Goal: Information Seeking & Learning: Learn about a topic

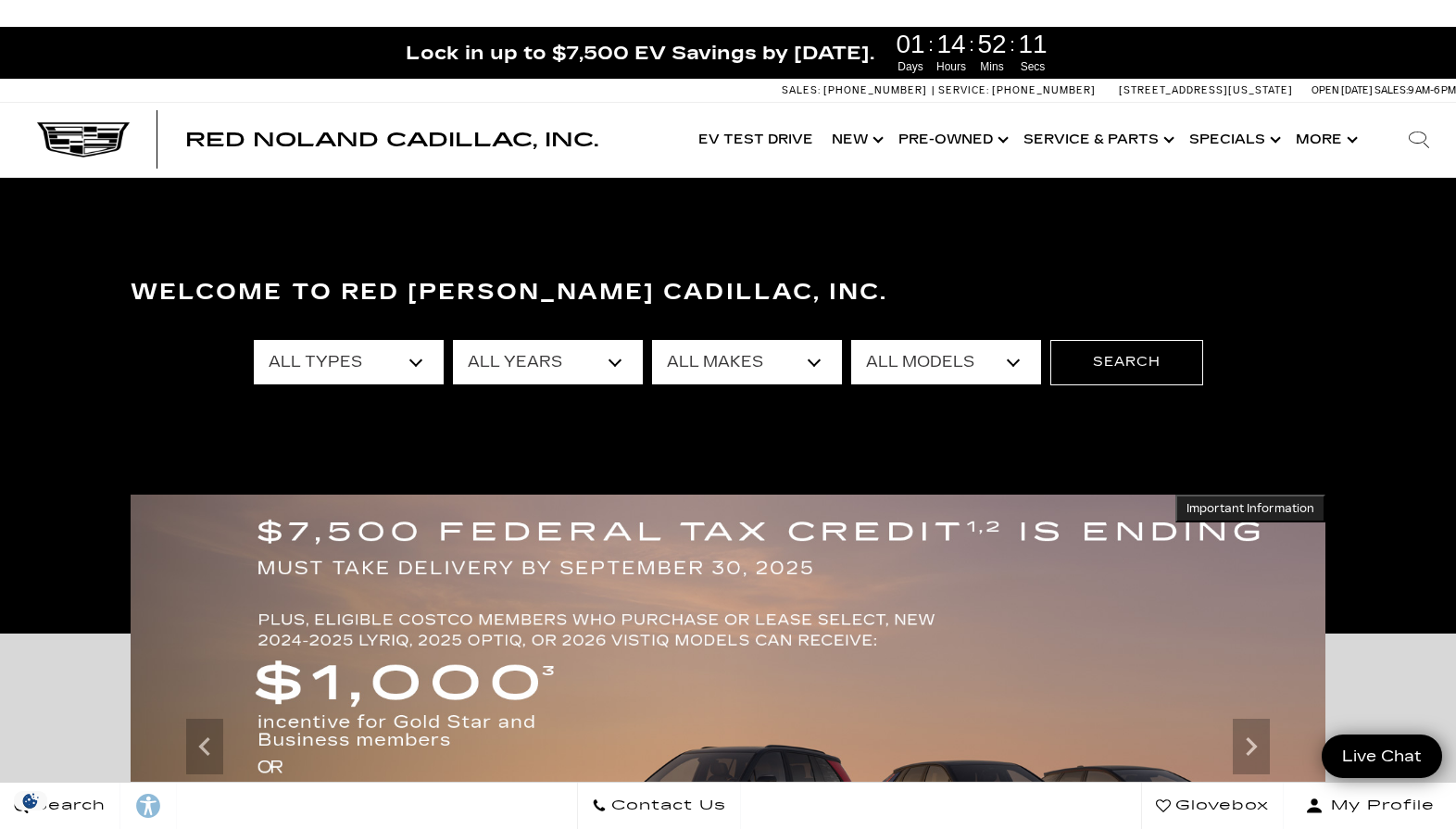
select select "2025"
click at [453, 340] on select "All Years 2026 2025 2024 2023 2022 2021 2020 2019 2018 2015 2014 2008" at bounding box center [548, 362] width 190 height 45
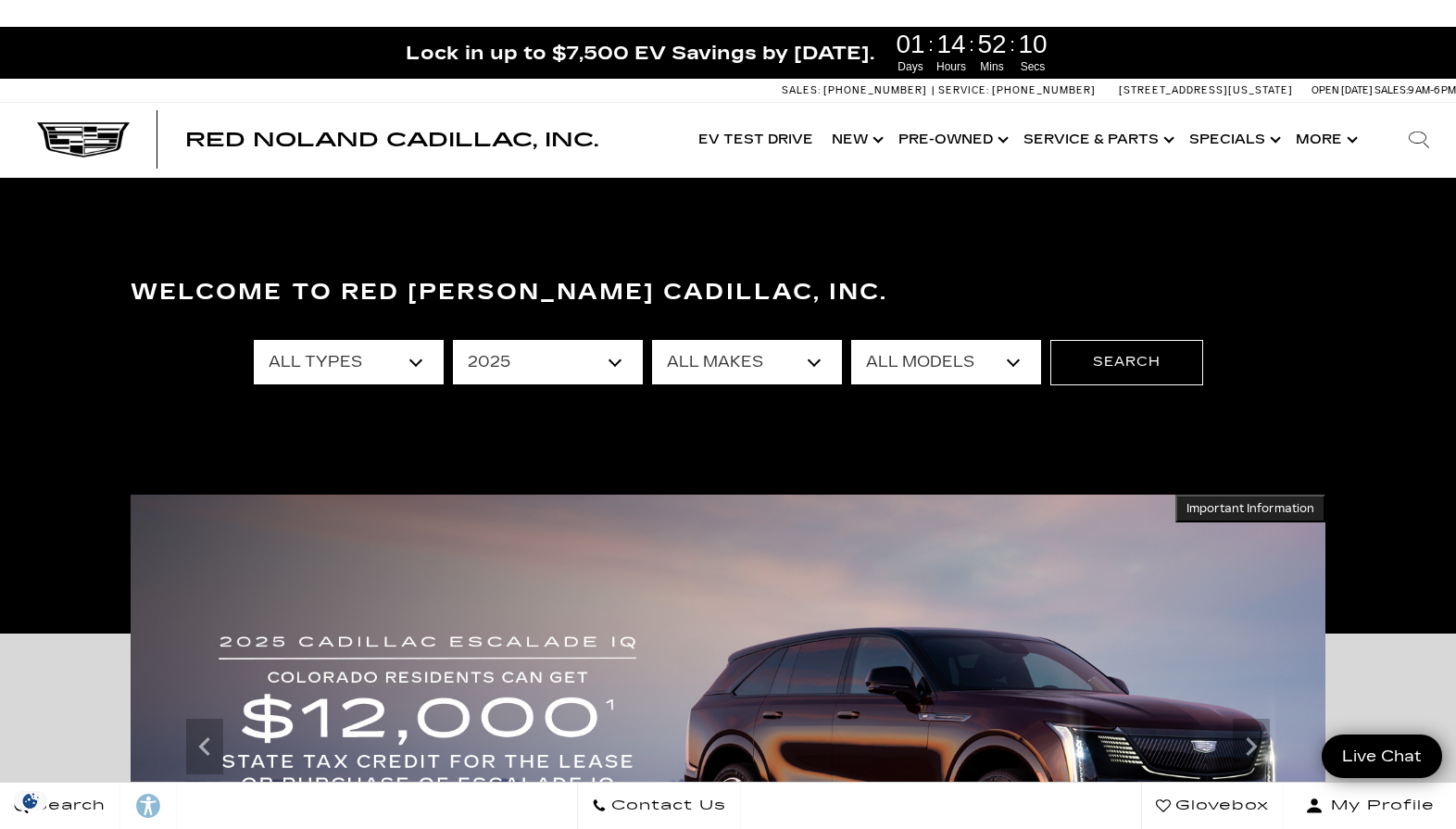
click at [809, 360] on select "All Makes Audi Cadillac Honda Toyota" at bounding box center [747, 362] width 190 height 45
select select "Cadillac"
click at [652, 340] on select "All Makes Audi Cadillac Honda Toyota" at bounding box center [747, 362] width 190 height 45
click at [1012, 355] on select "All Models CT4 CT5 Escalade Escalade ESV ESCALADE IQ LYRIQ OPTIQ XT5 XT6" at bounding box center [946, 362] width 190 height 45
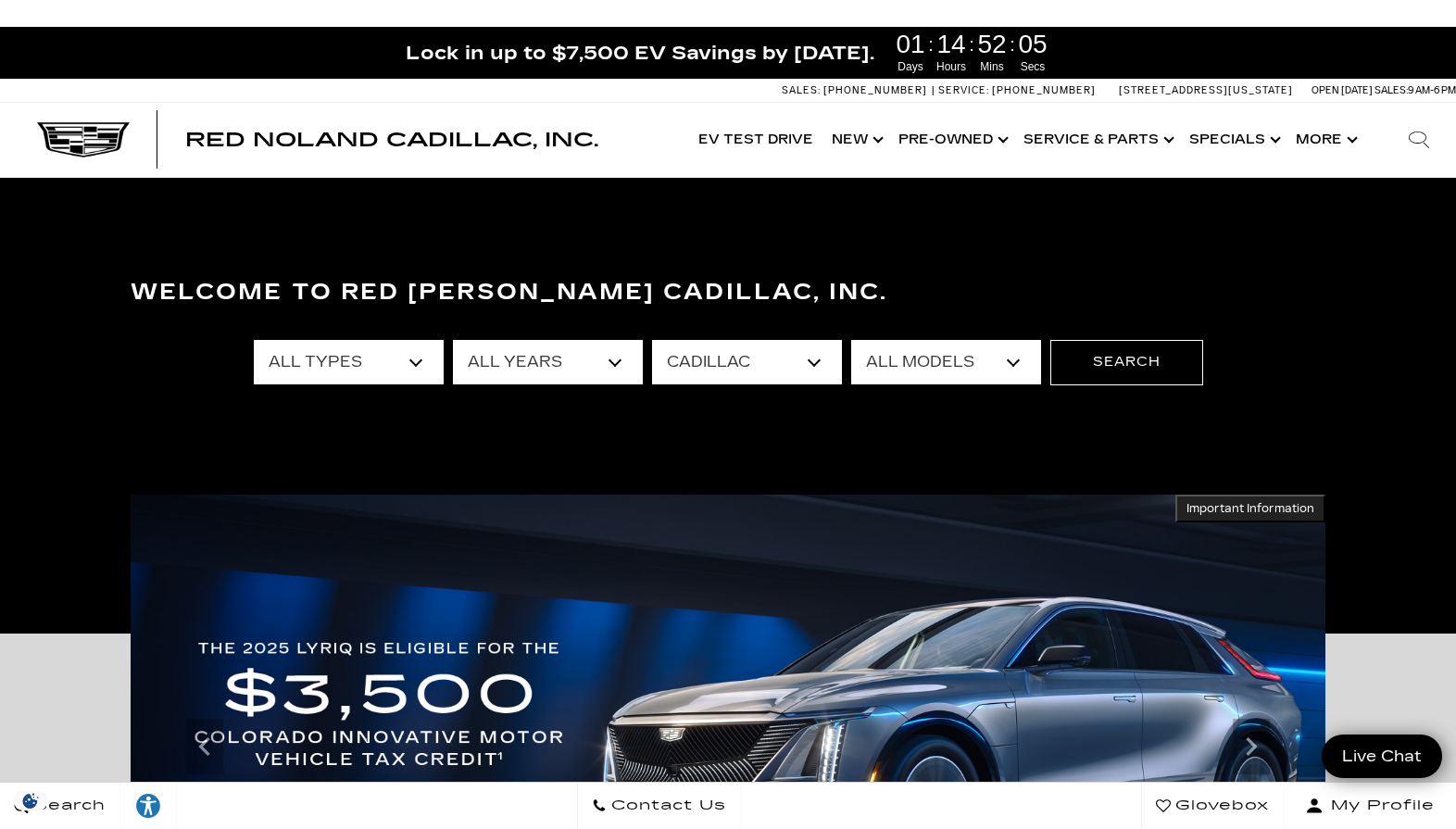
select select "XT6"
click at [851, 340] on select "All Models CT4 CT5 Escalade Escalade ESV ESCALADE IQ LYRIQ OPTIQ XT5 XT6" at bounding box center [946, 362] width 190 height 45
click at [1108, 369] on button "Search" at bounding box center [1127, 362] width 153 height 45
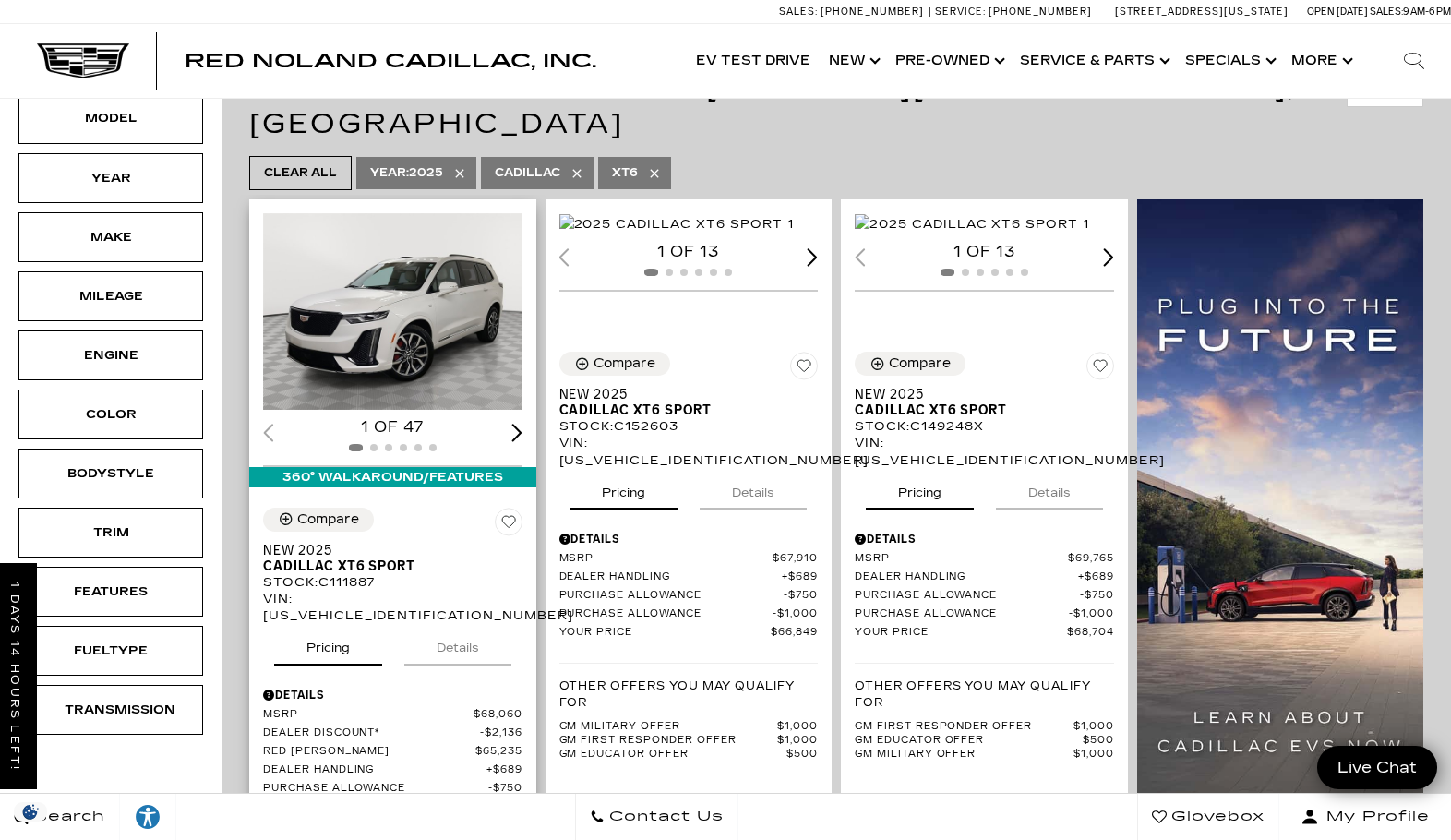
click at [434, 264] on img "1 / 2" at bounding box center [394, 312] width 262 height 197
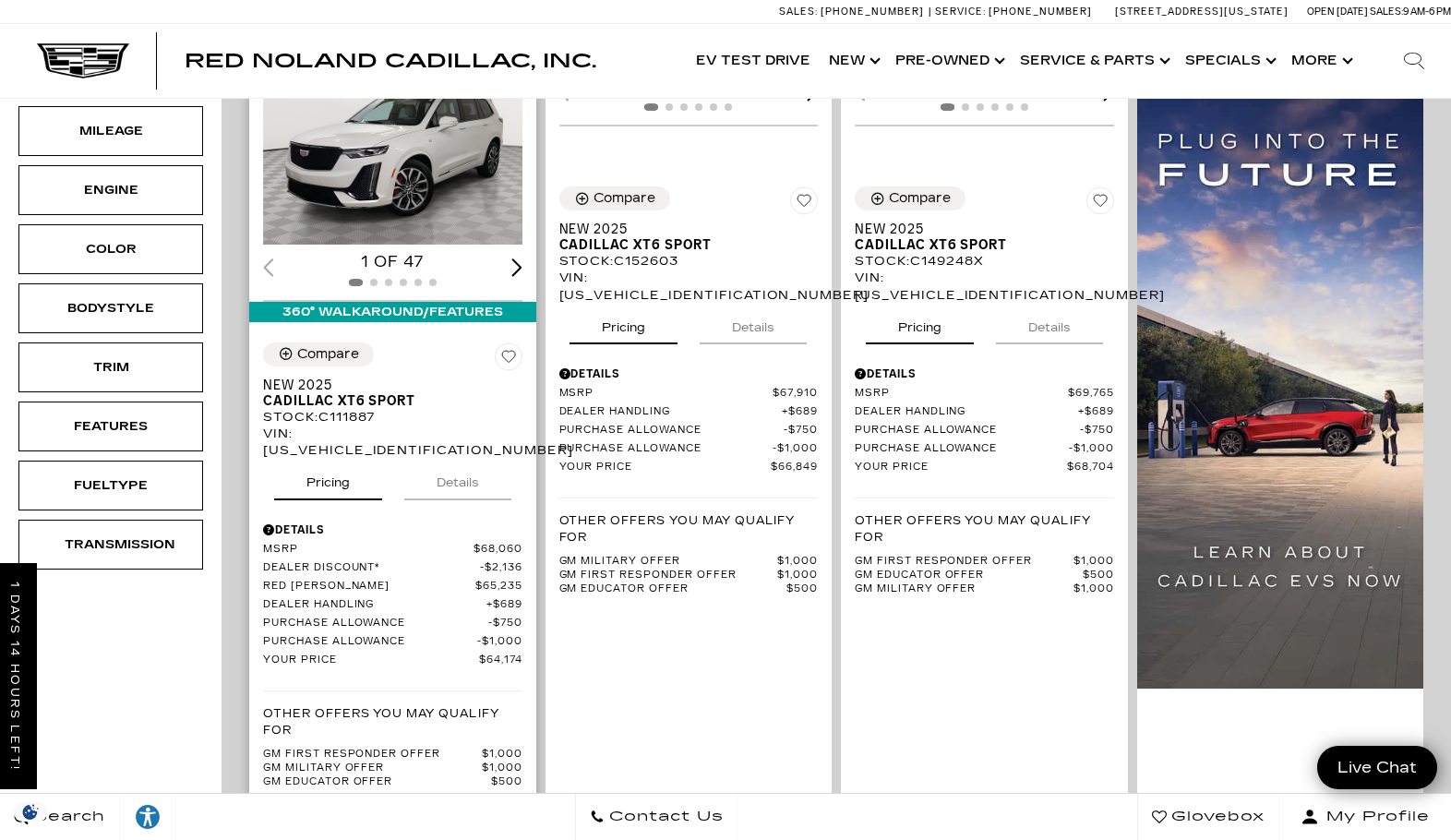
scroll to position [554, 0]
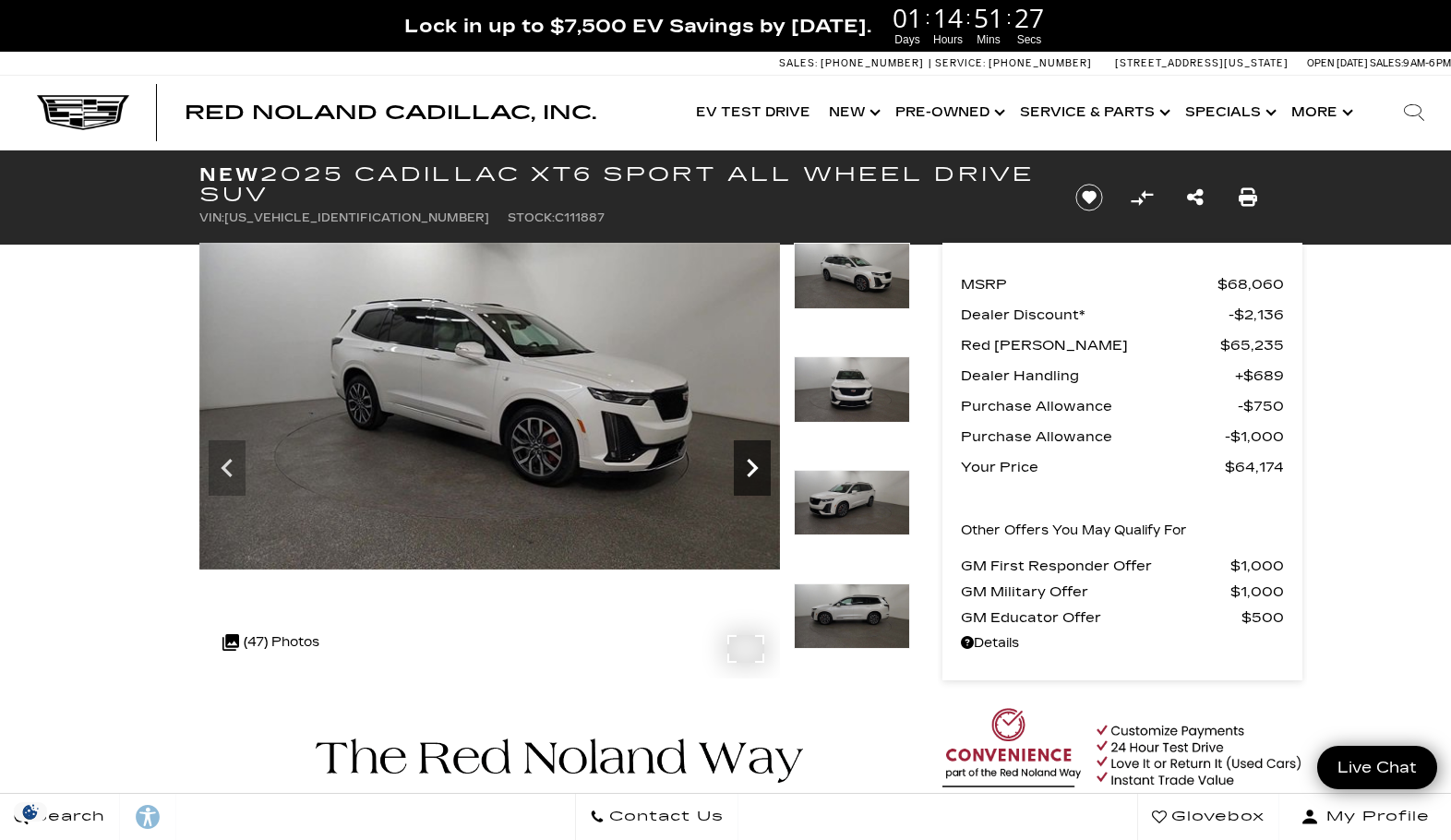
click at [750, 462] on icon "Next" at bounding box center [752, 468] width 11 height 19
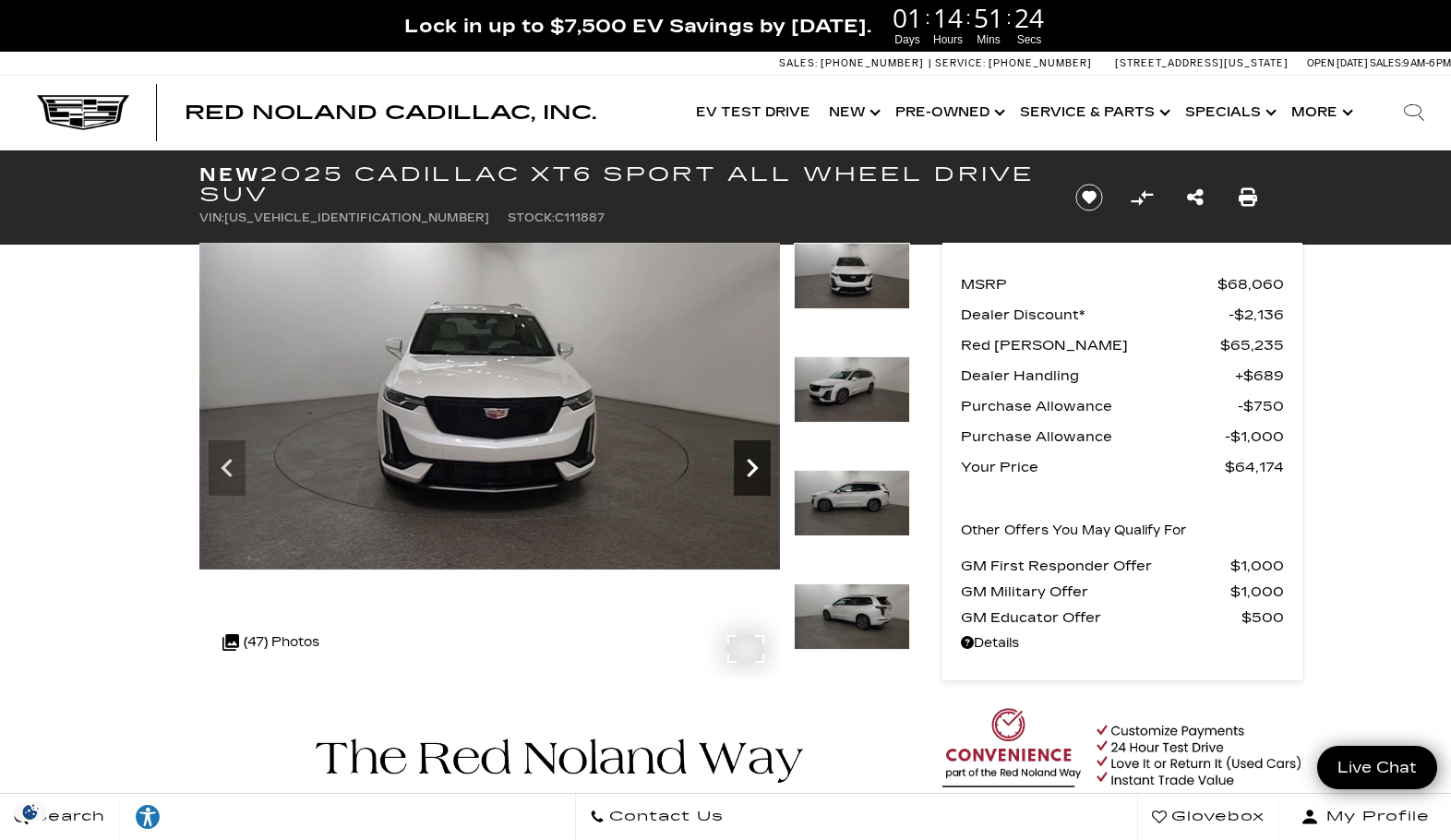
click at [750, 462] on icon "Next" at bounding box center [752, 468] width 11 height 19
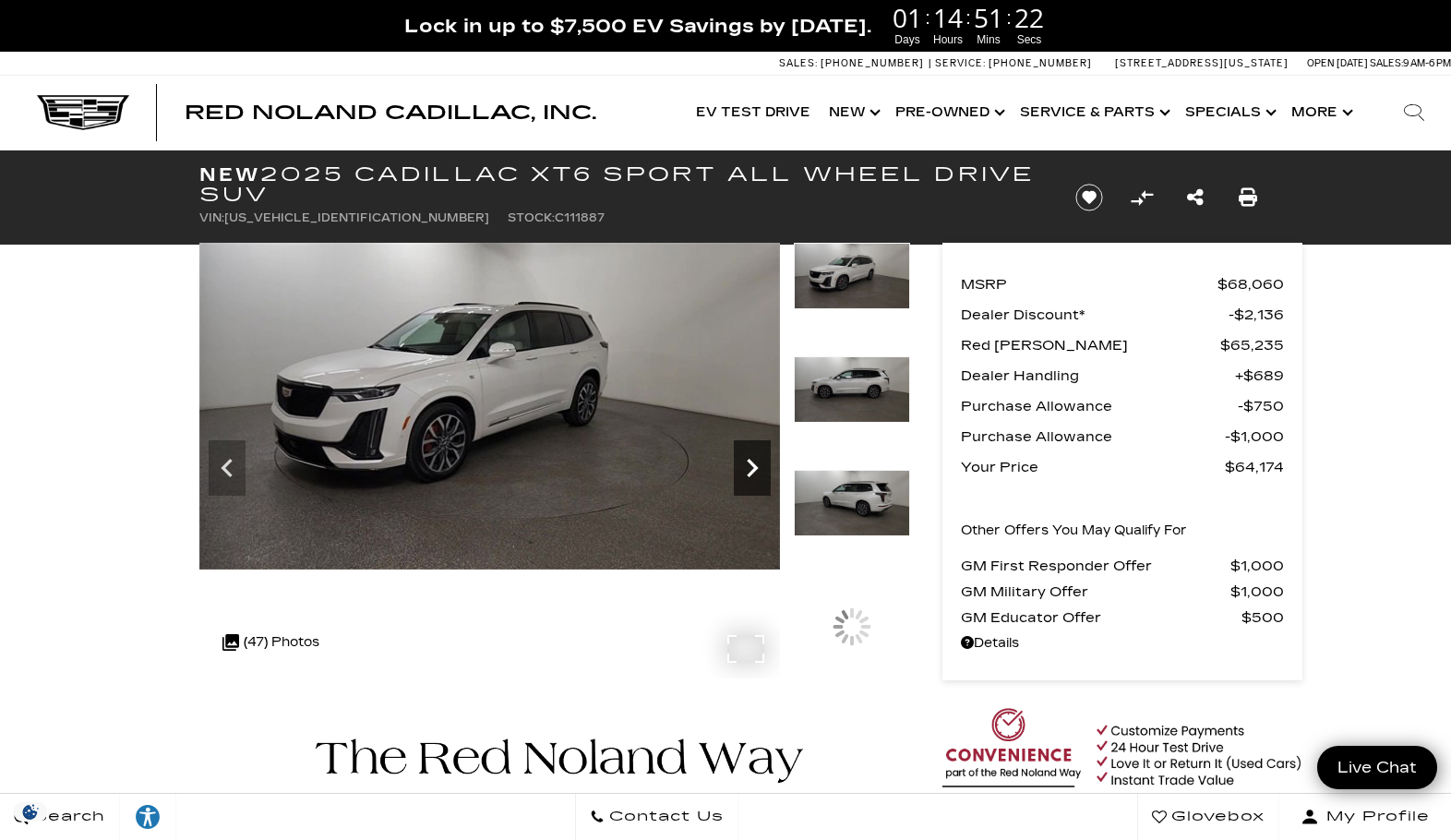
click at [750, 462] on icon "Next" at bounding box center [752, 468] width 11 height 19
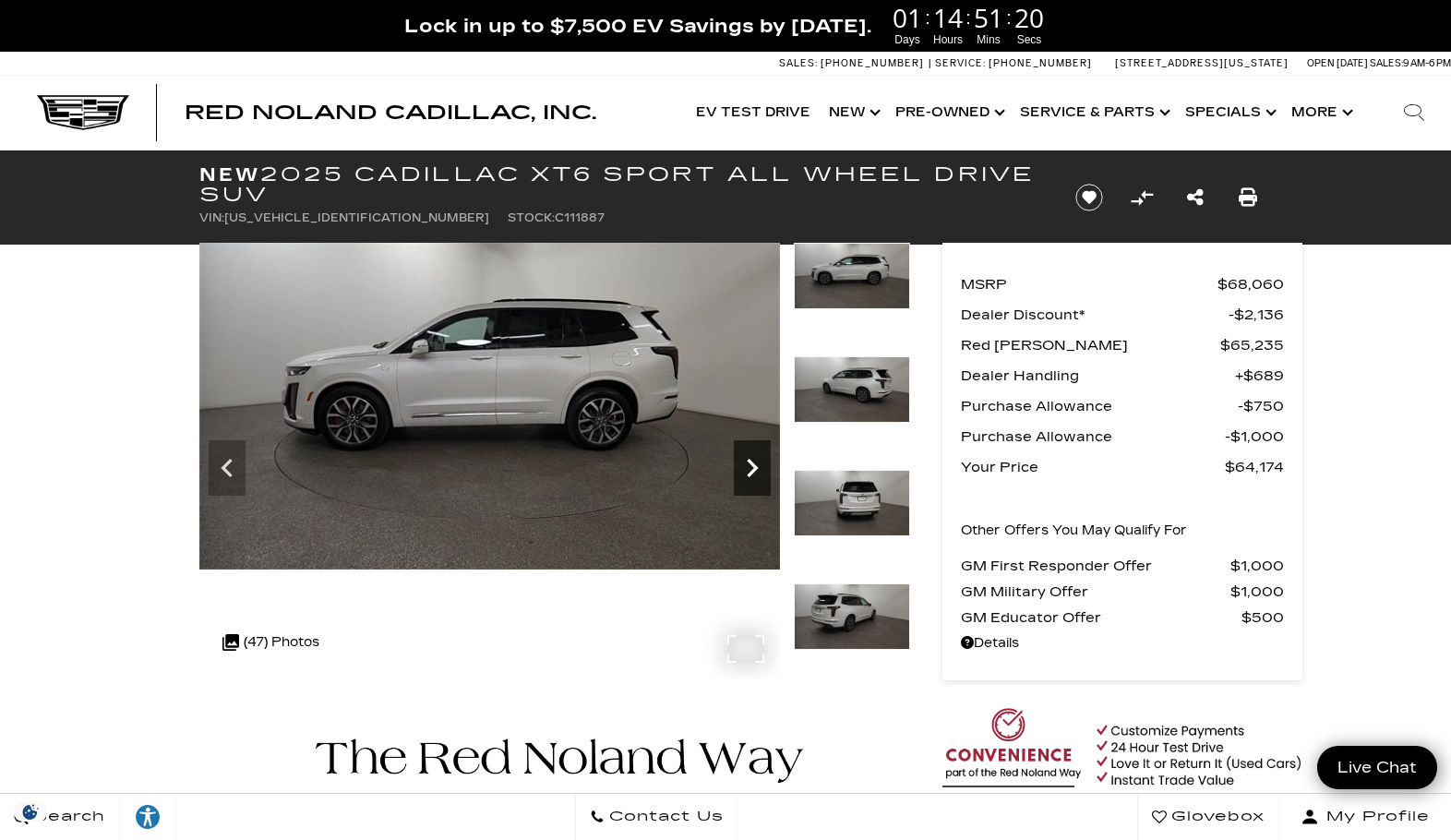
click at [750, 462] on icon "Next" at bounding box center [752, 468] width 11 height 19
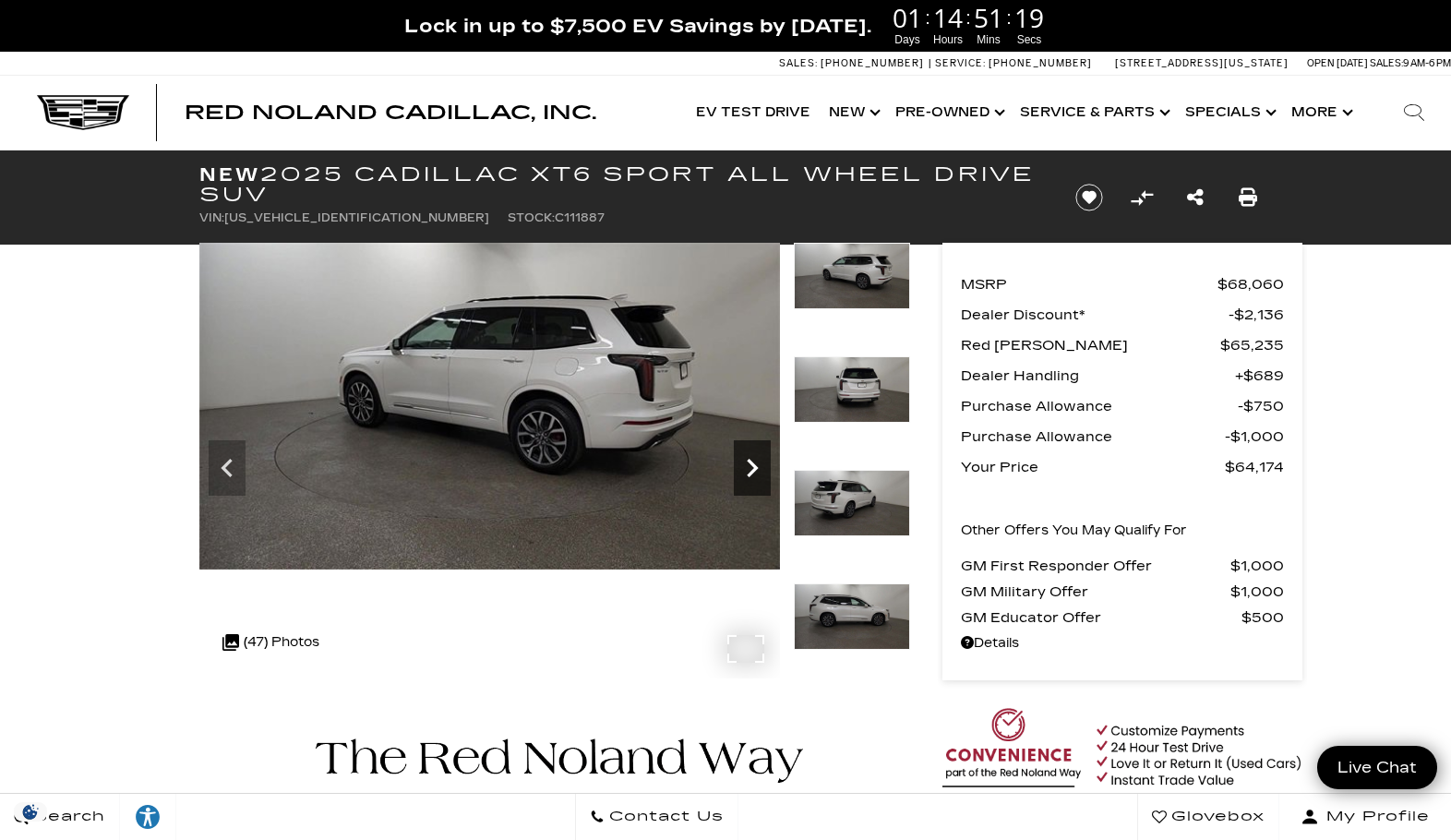
click at [750, 462] on icon "Next" at bounding box center [752, 468] width 11 height 19
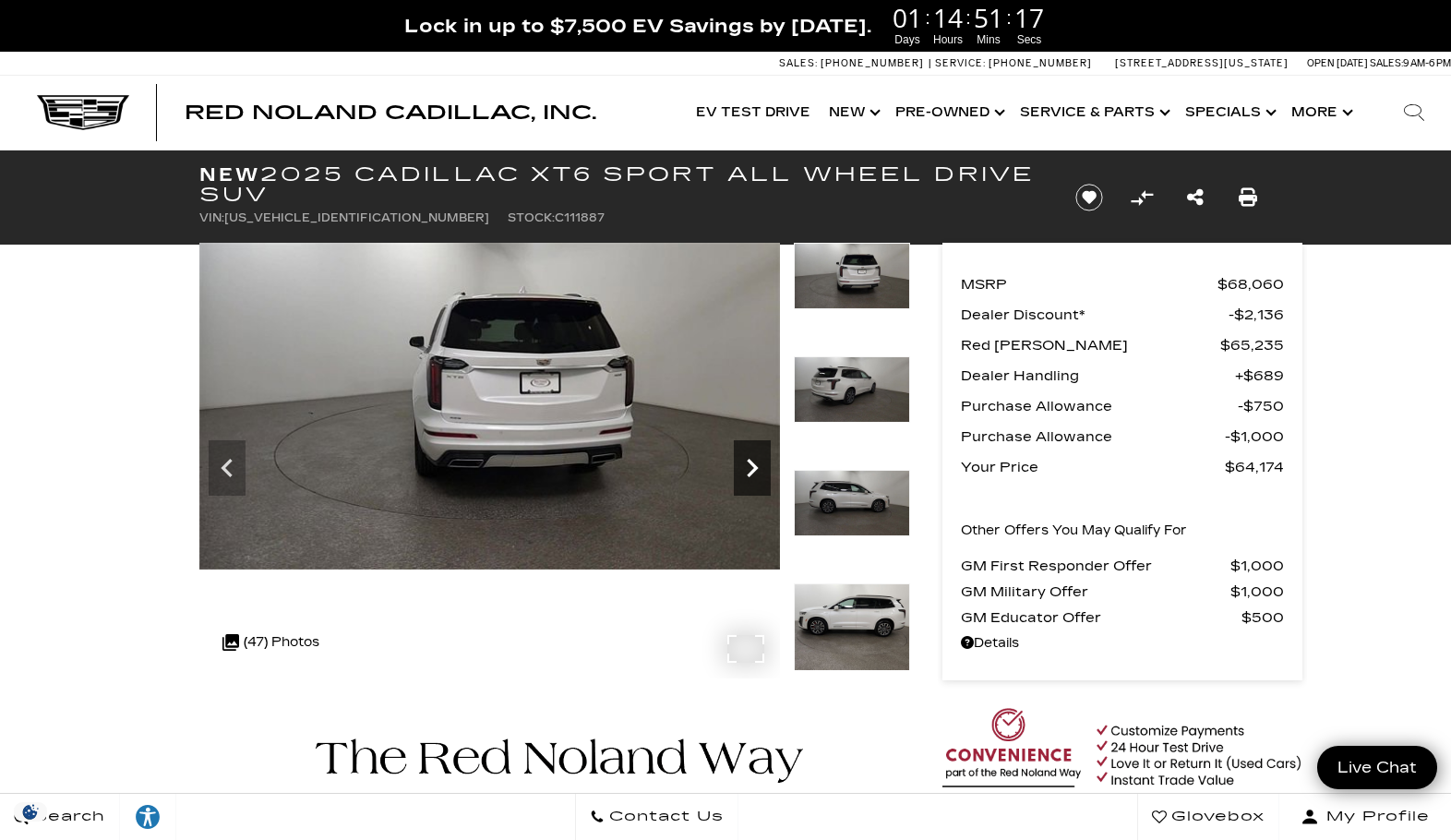
click at [750, 461] on icon "Next" at bounding box center [752, 468] width 11 height 19
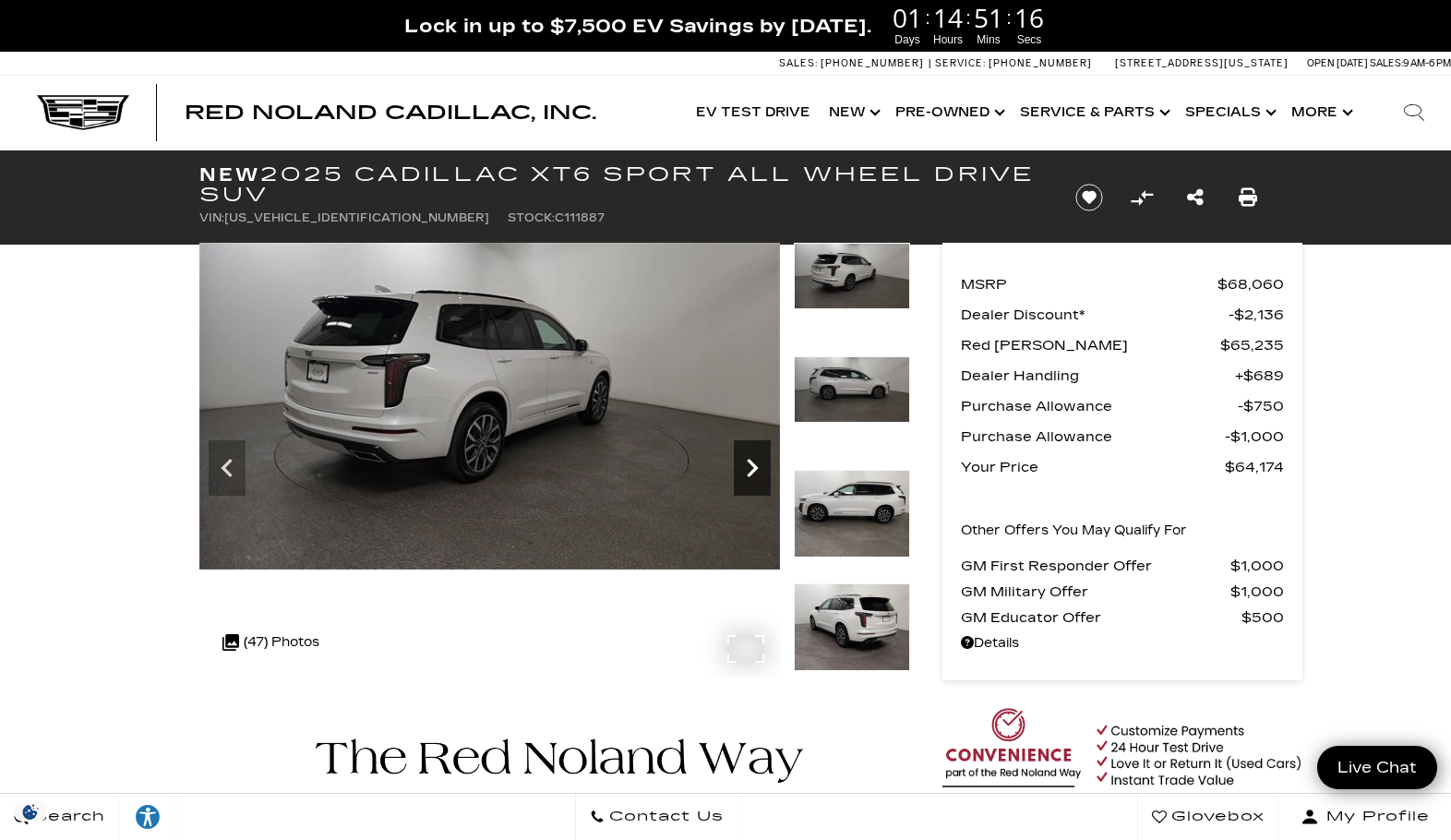
click at [750, 461] on icon "Next" at bounding box center [752, 468] width 11 height 19
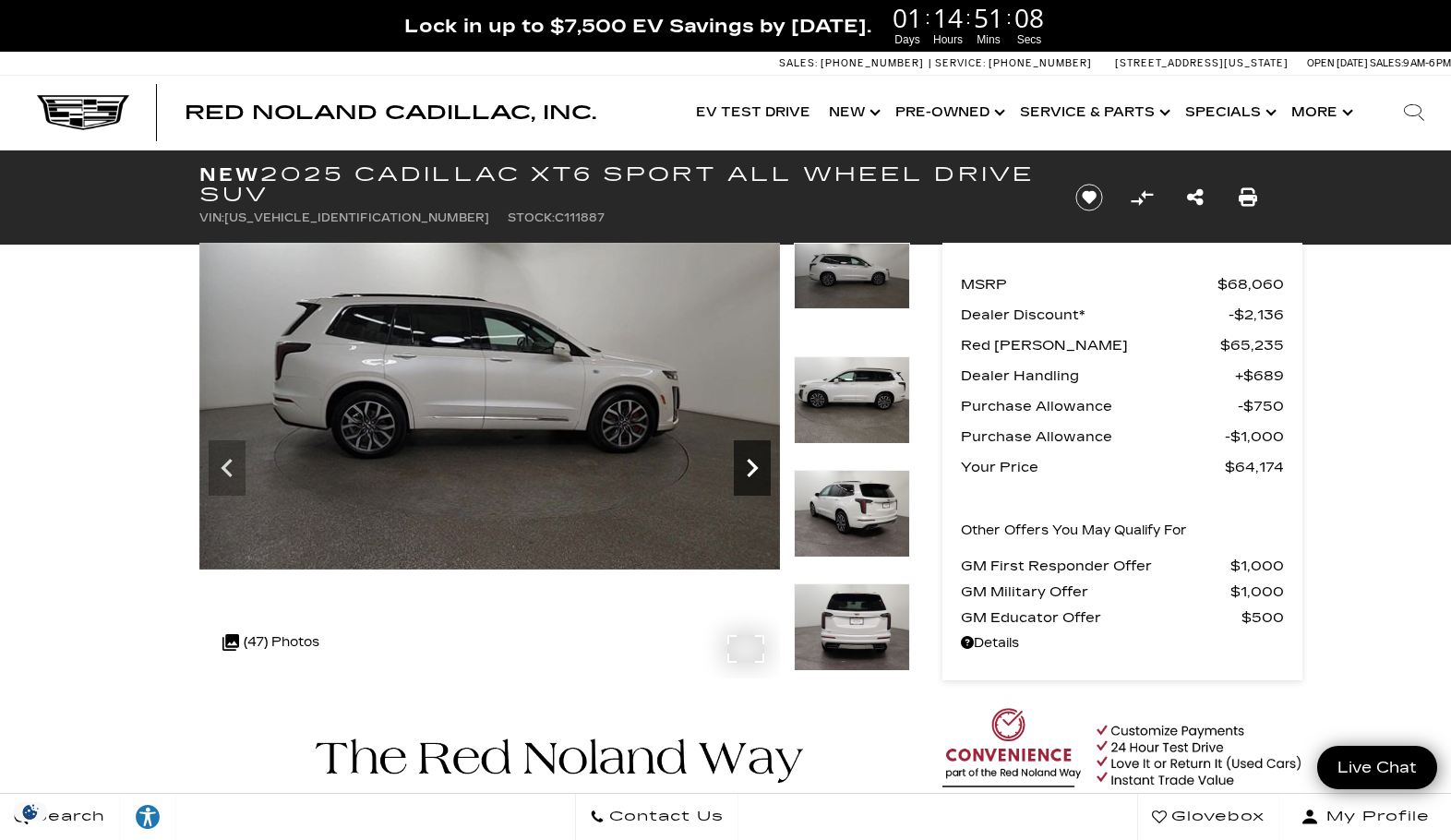
click at [750, 462] on icon "Next" at bounding box center [752, 468] width 11 height 19
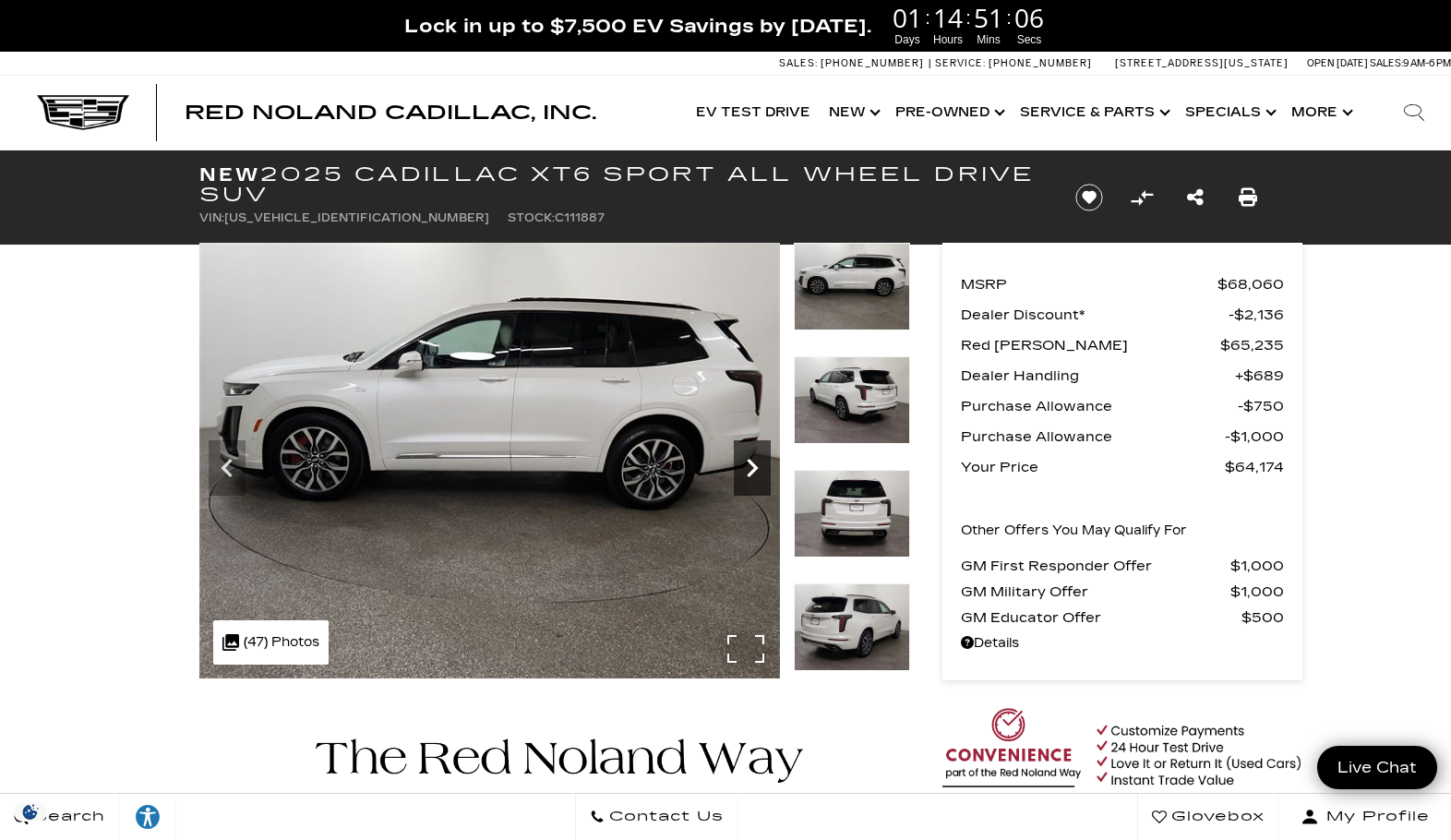
click at [746, 461] on icon "Next" at bounding box center [752, 468] width 37 height 37
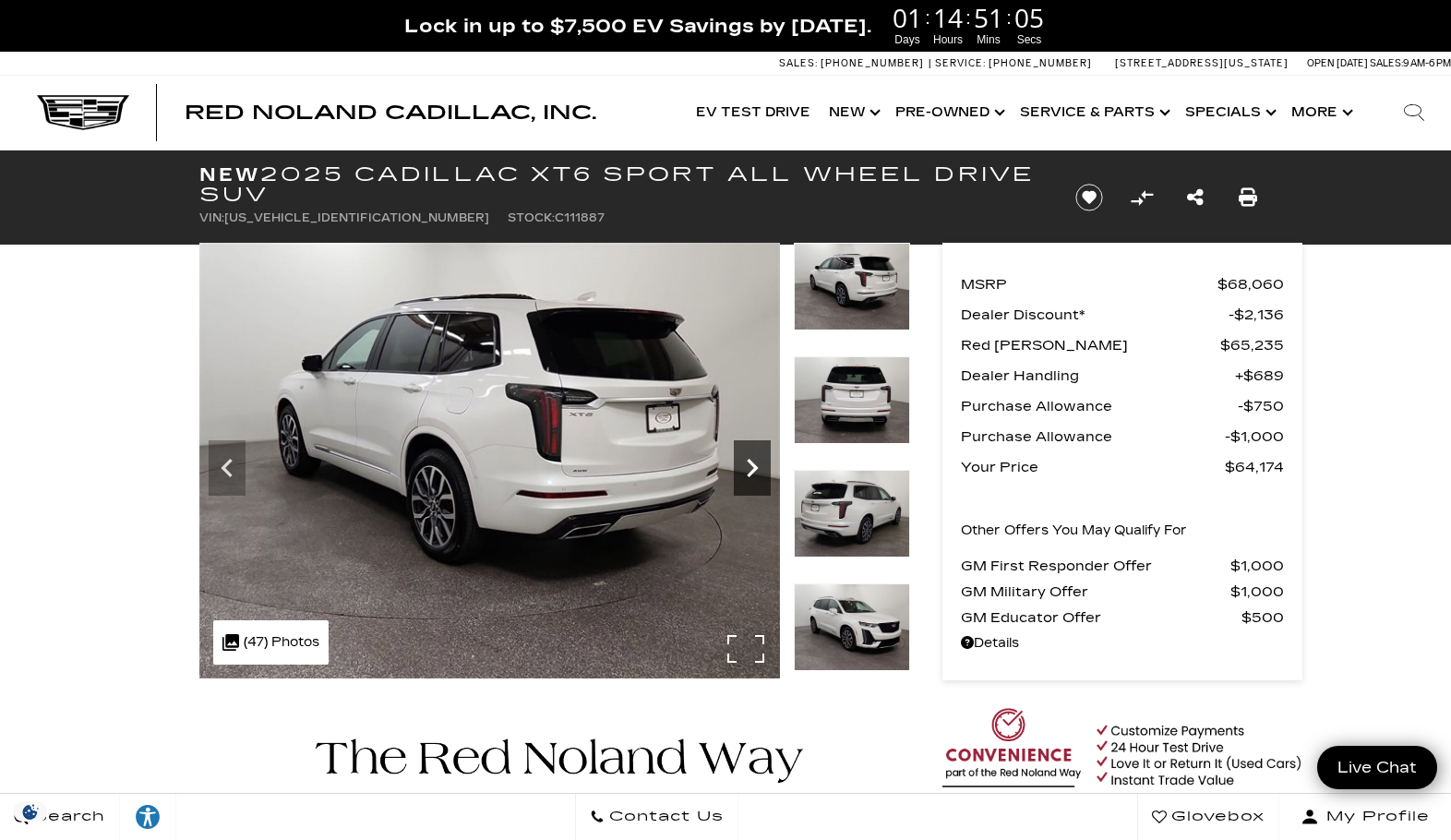
click at [736, 460] on icon "Next" at bounding box center [752, 468] width 37 height 37
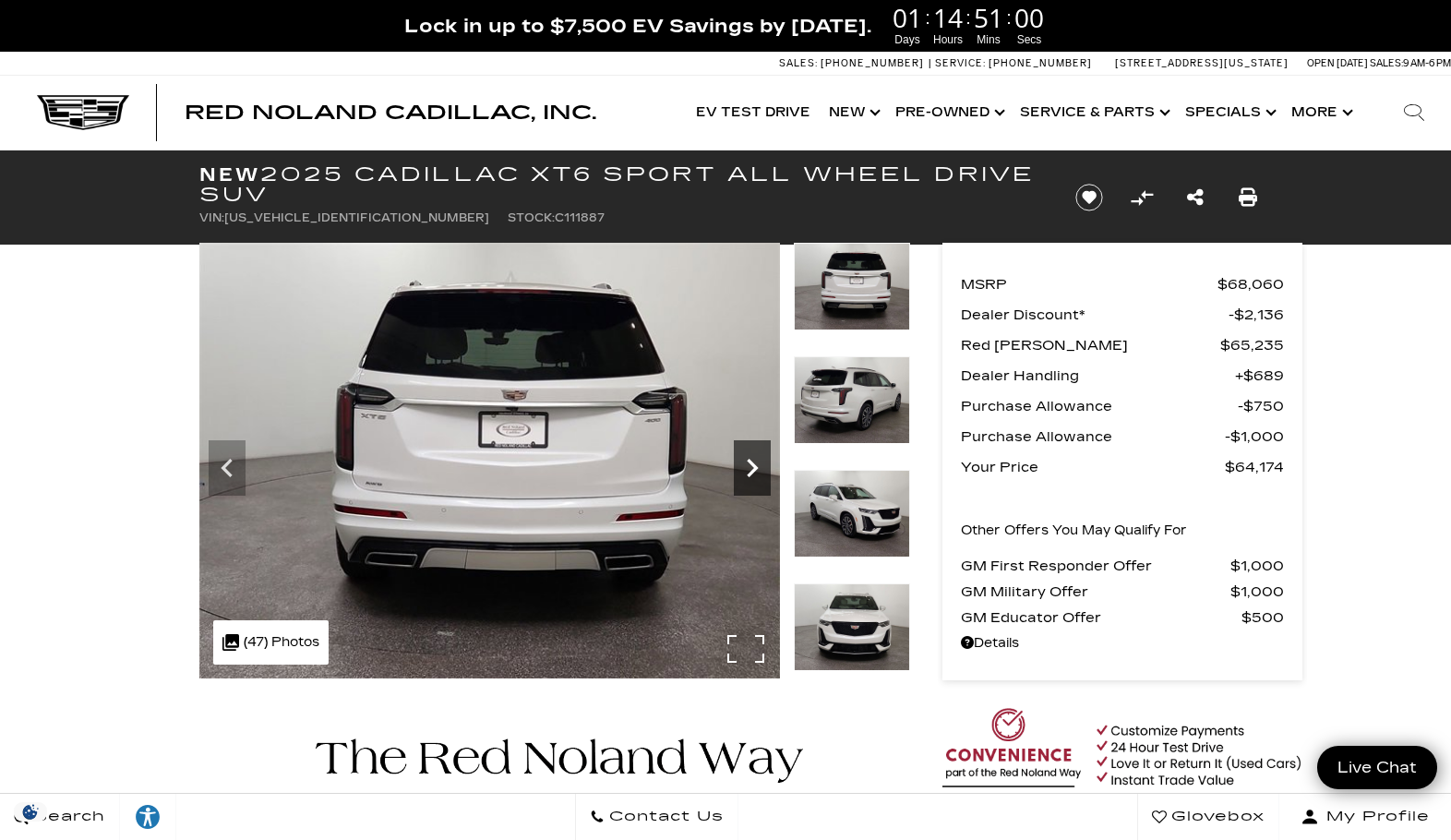
click at [742, 462] on icon "Next" at bounding box center [752, 468] width 37 height 37
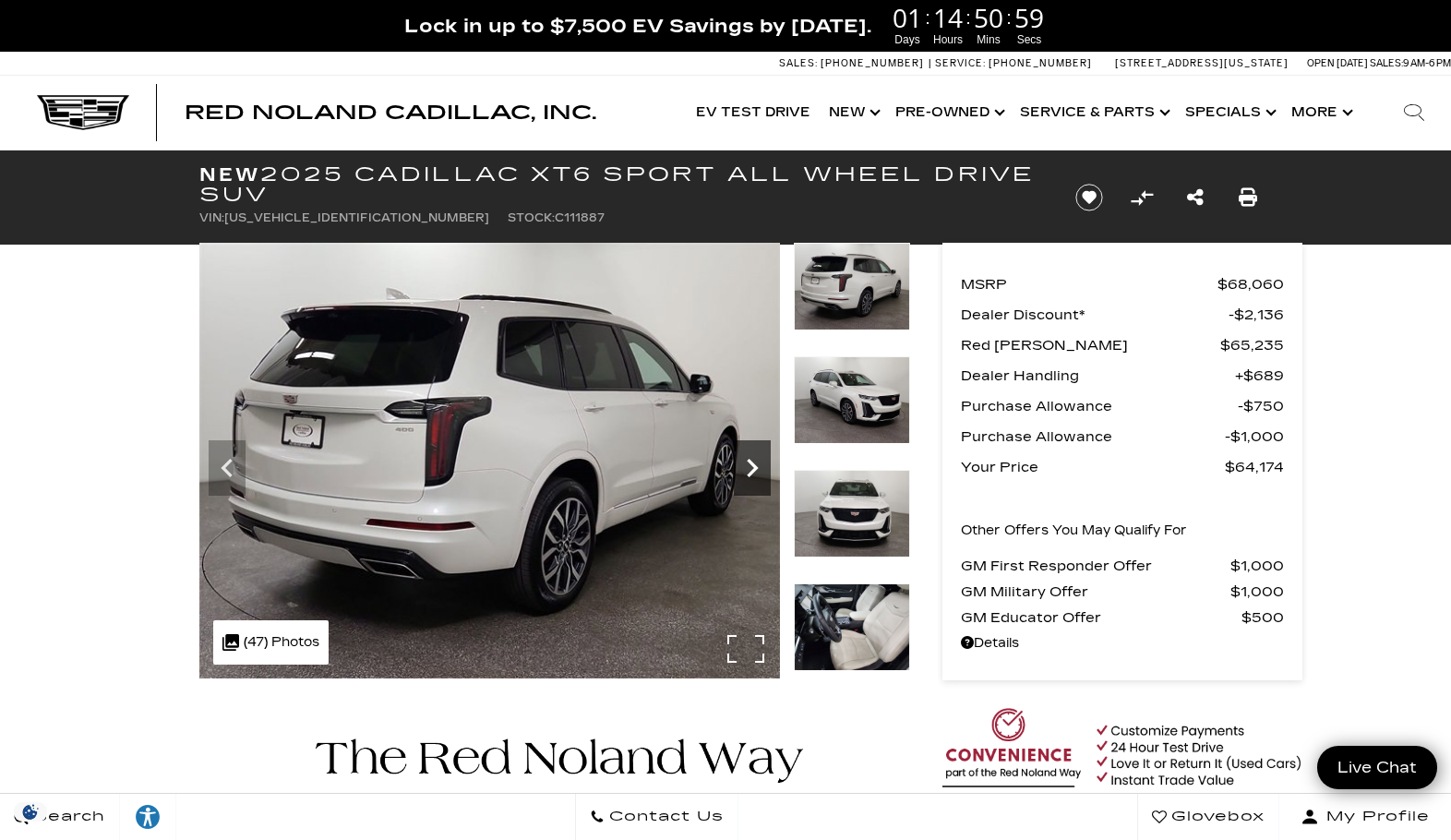
click at [742, 462] on icon "Next" at bounding box center [752, 468] width 37 height 37
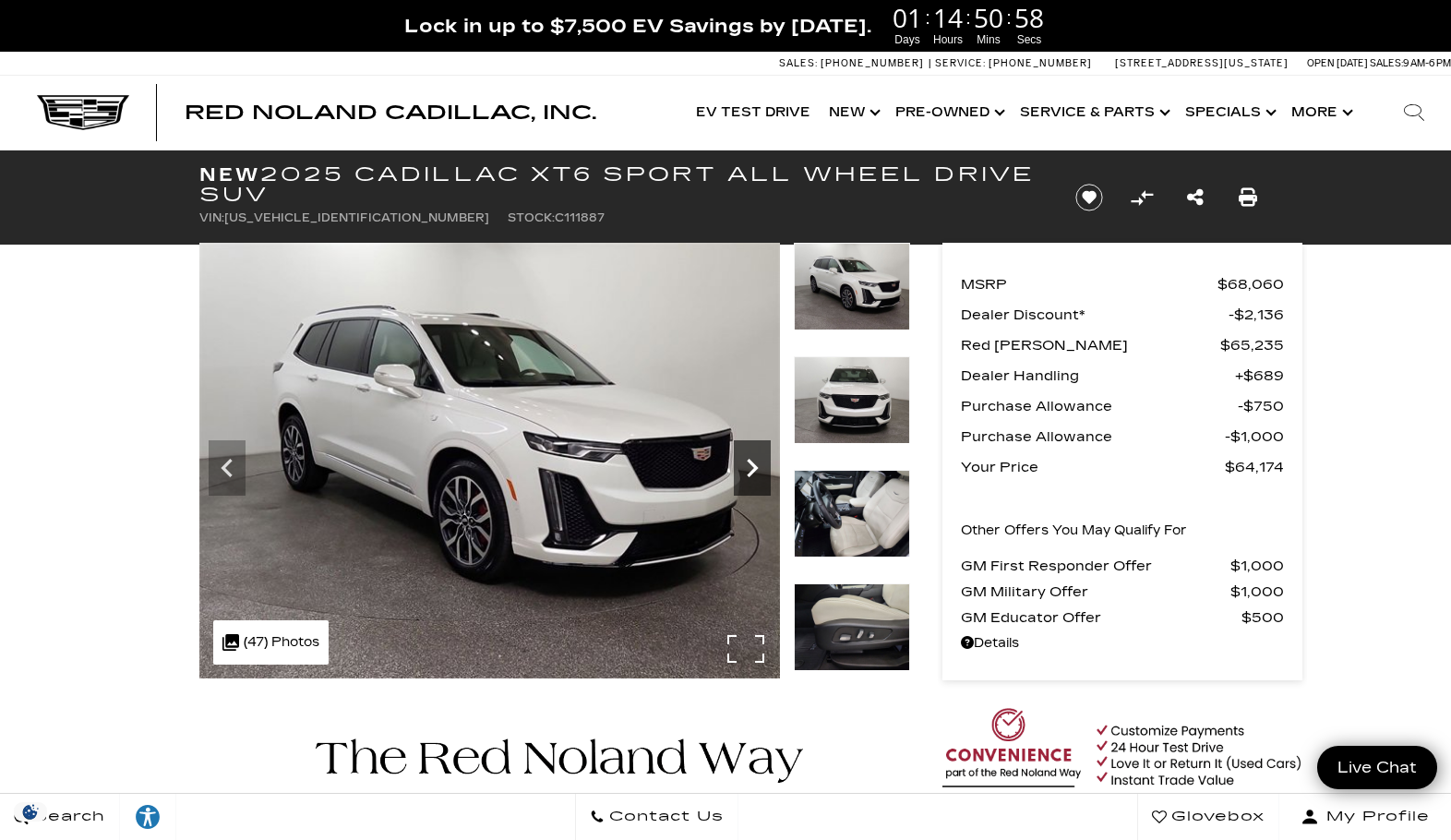
click at [742, 462] on icon "Next" at bounding box center [752, 468] width 37 height 37
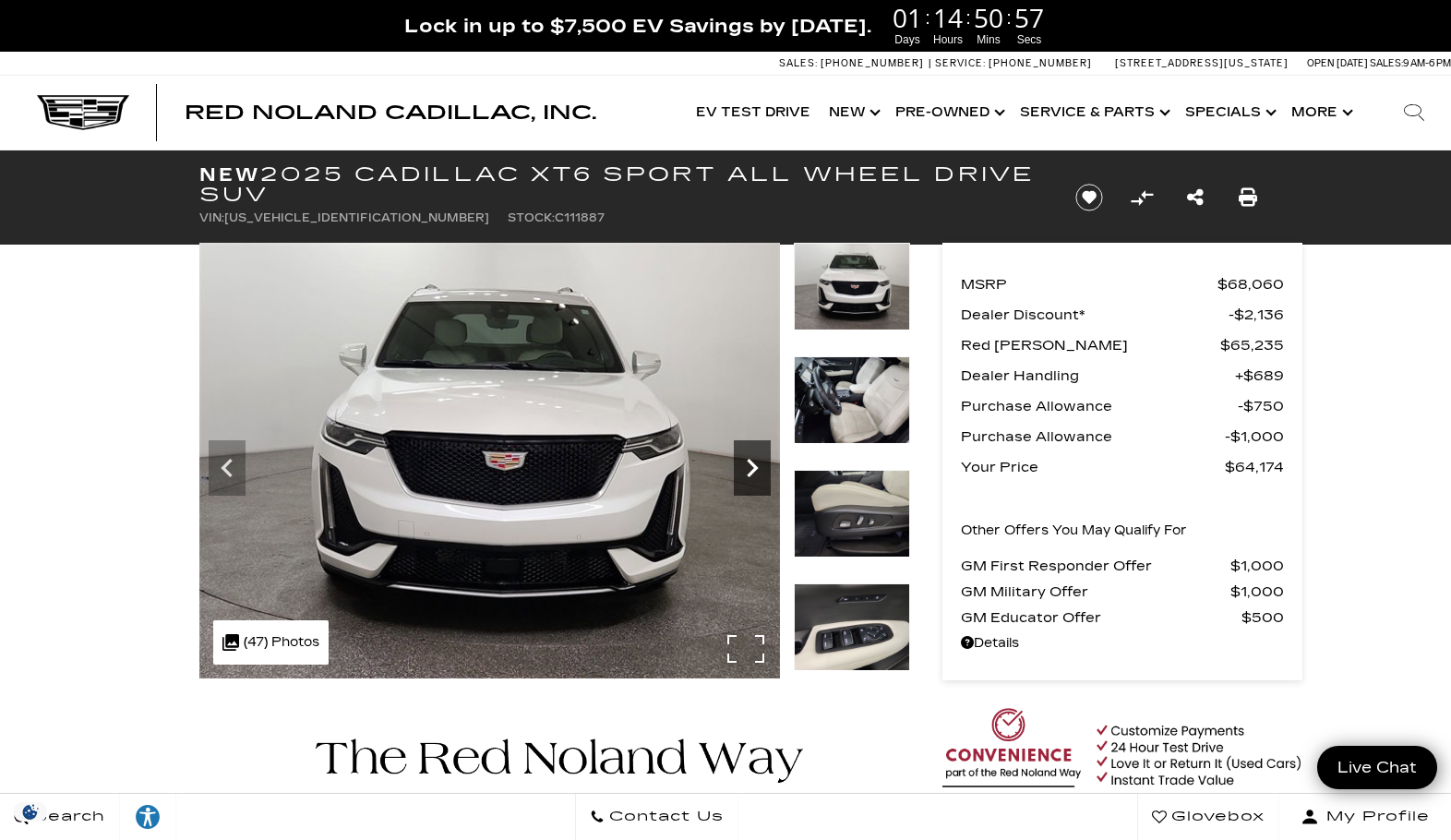
click at [742, 462] on icon "Next" at bounding box center [752, 468] width 37 height 37
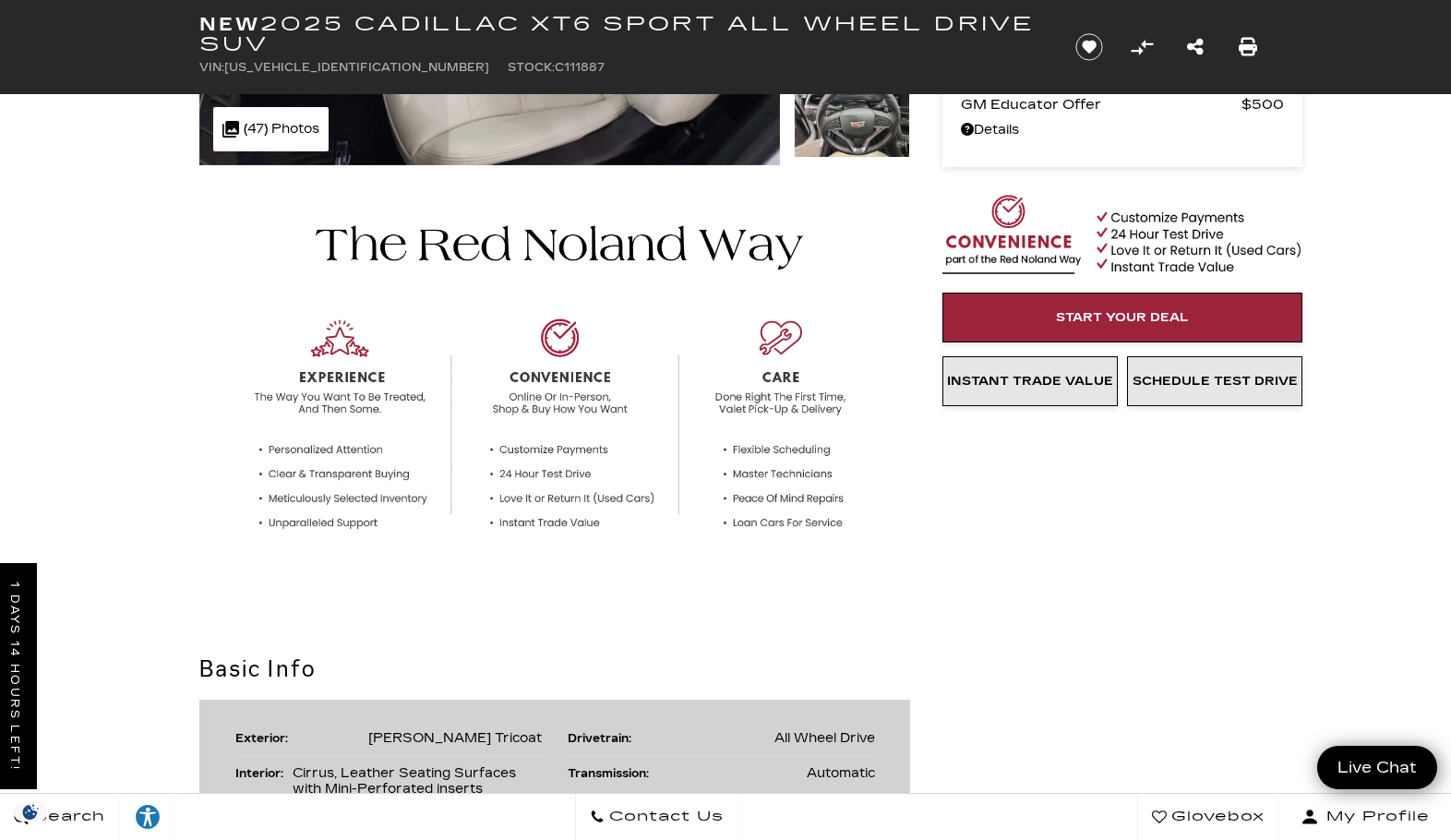
scroll to position [93, 0]
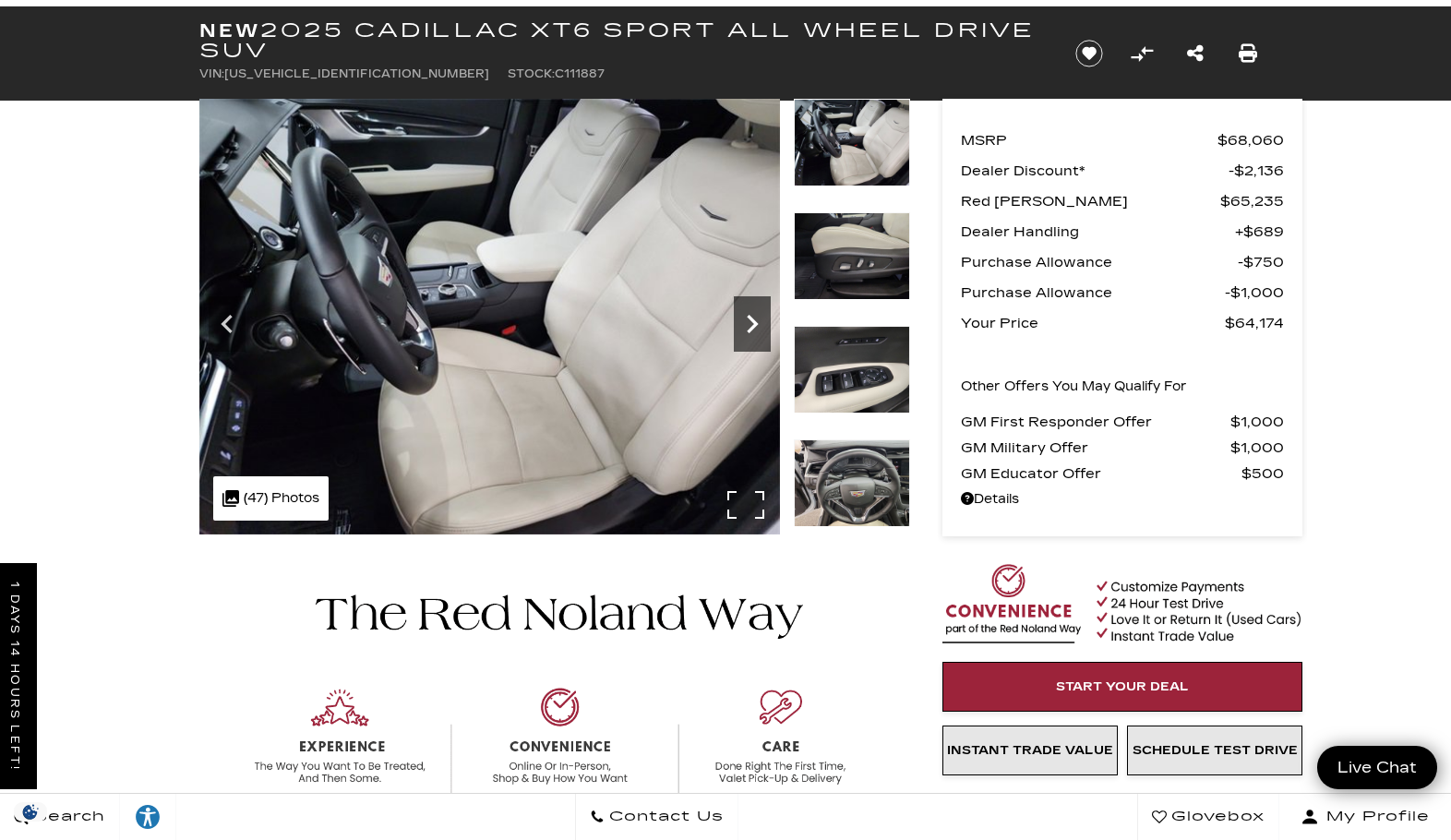
click at [746, 323] on icon "Next" at bounding box center [752, 324] width 37 height 37
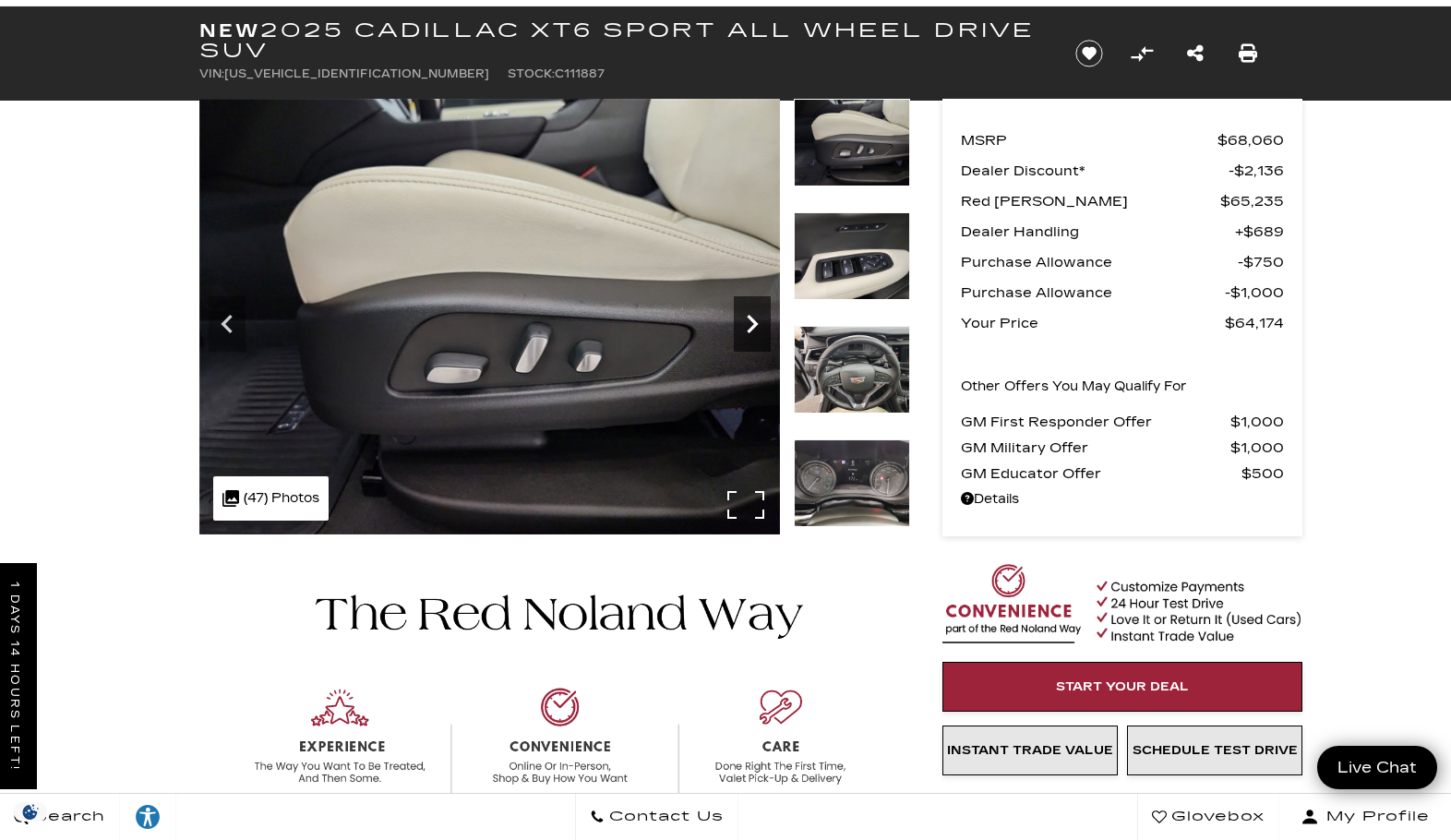
click at [746, 323] on icon "Next" at bounding box center [752, 324] width 37 height 37
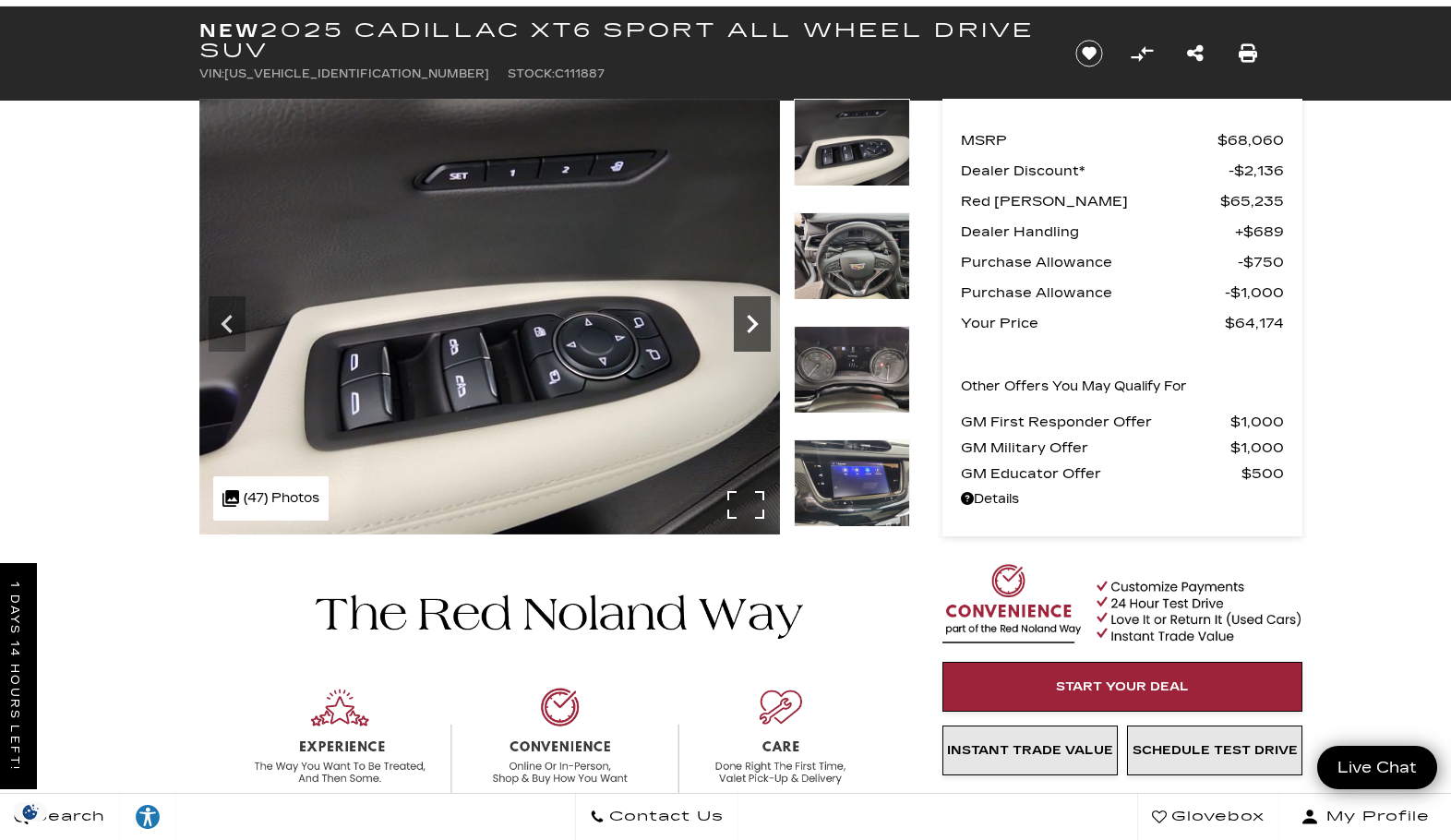
click at [746, 323] on icon "Next" at bounding box center [752, 324] width 37 height 37
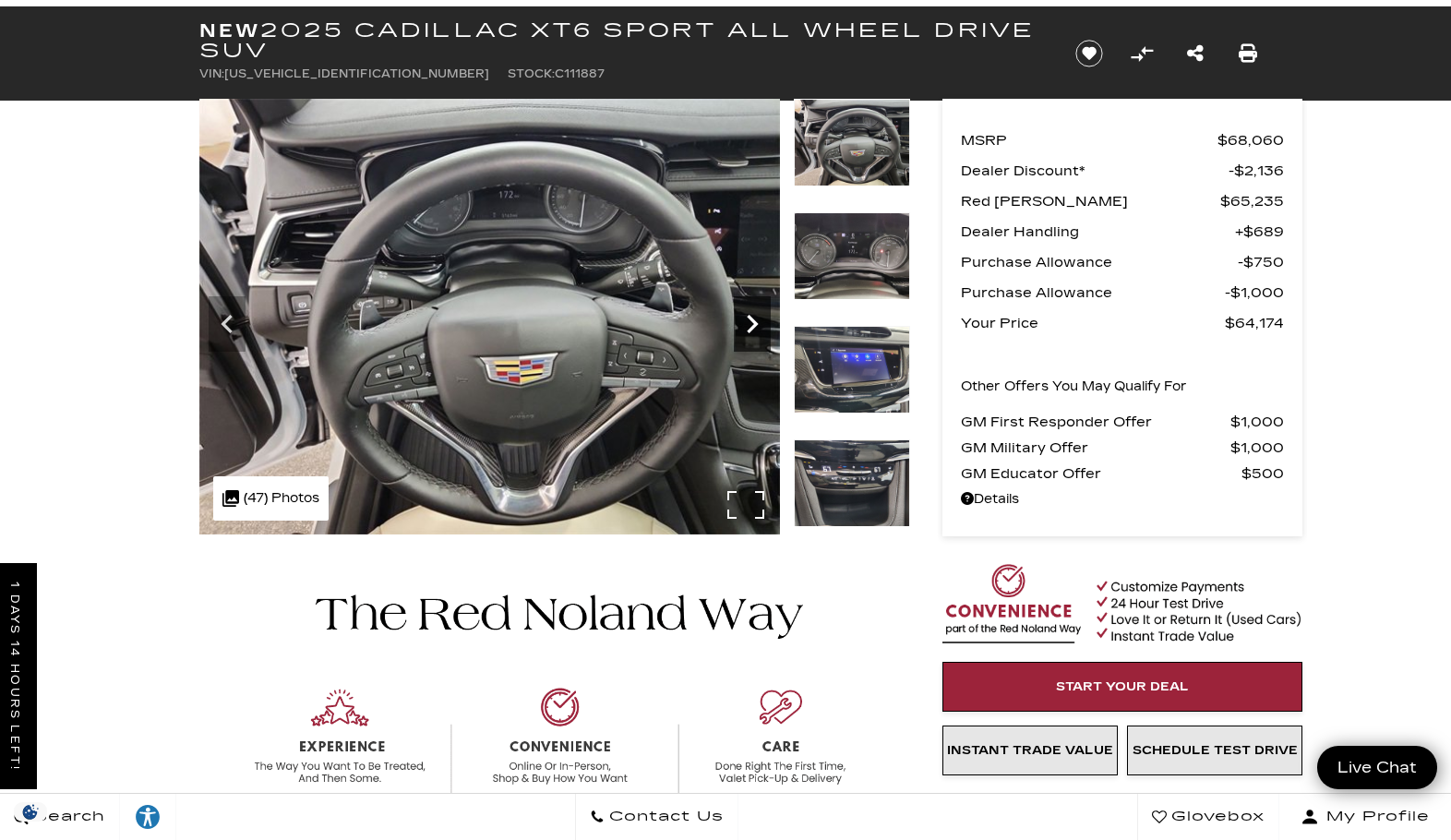
click at [746, 323] on icon "Next" at bounding box center [752, 324] width 37 height 37
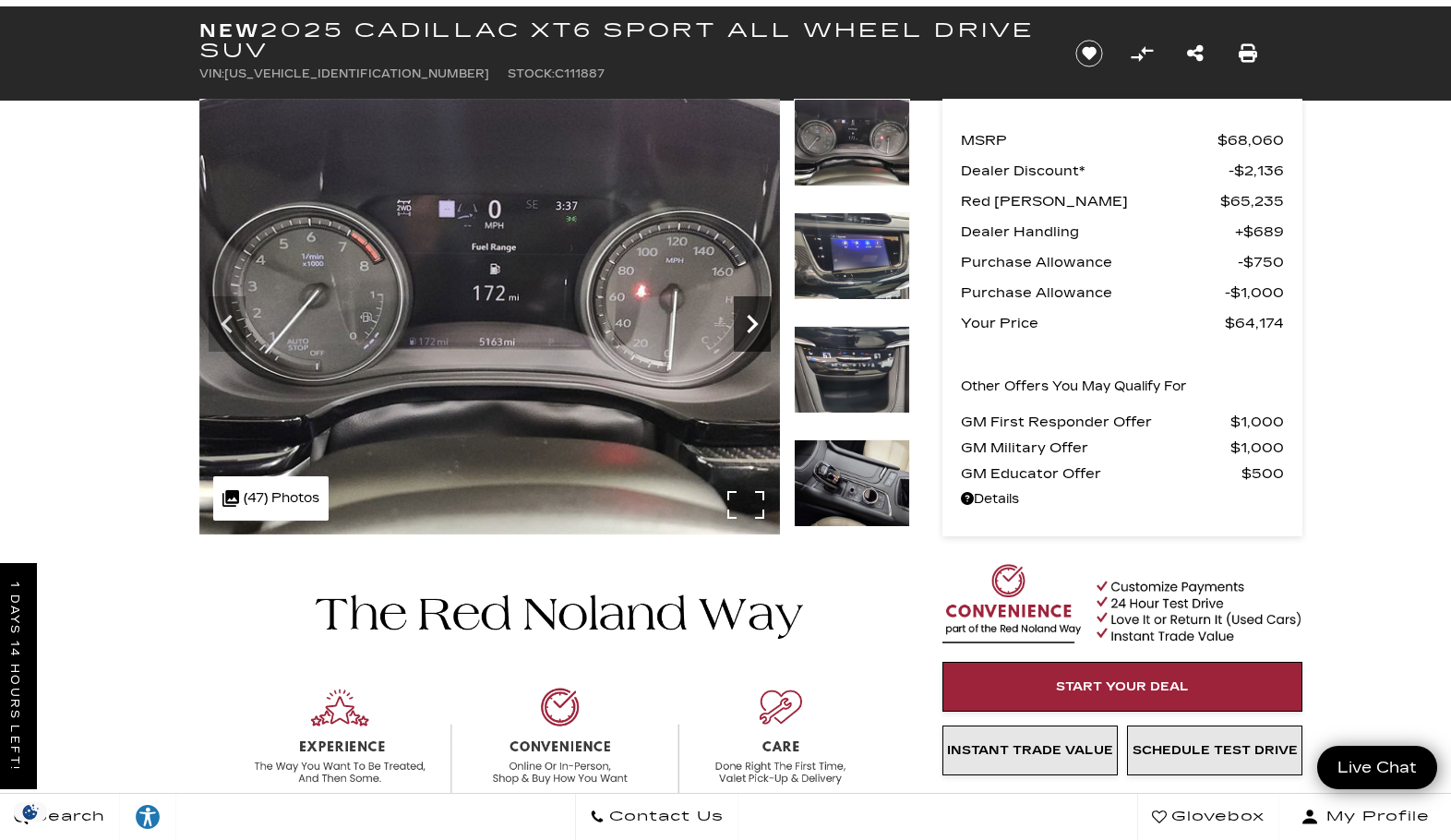
click at [746, 323] on icon "Next" at bounding box center [752, 324] width 37 height 37
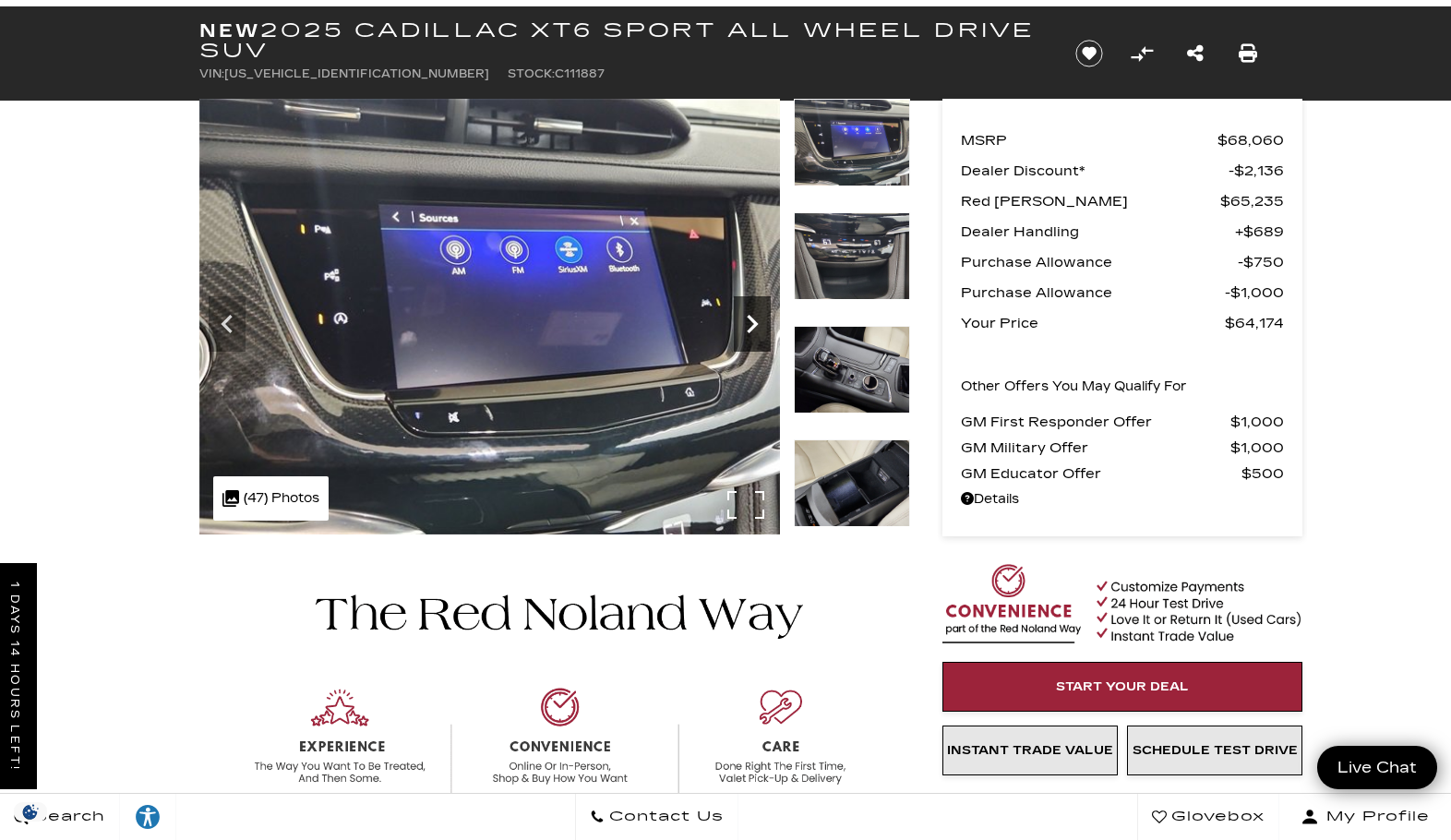
click at [746, 323] on icon "Next" at bounding box center [752, 324] width 37 height 37
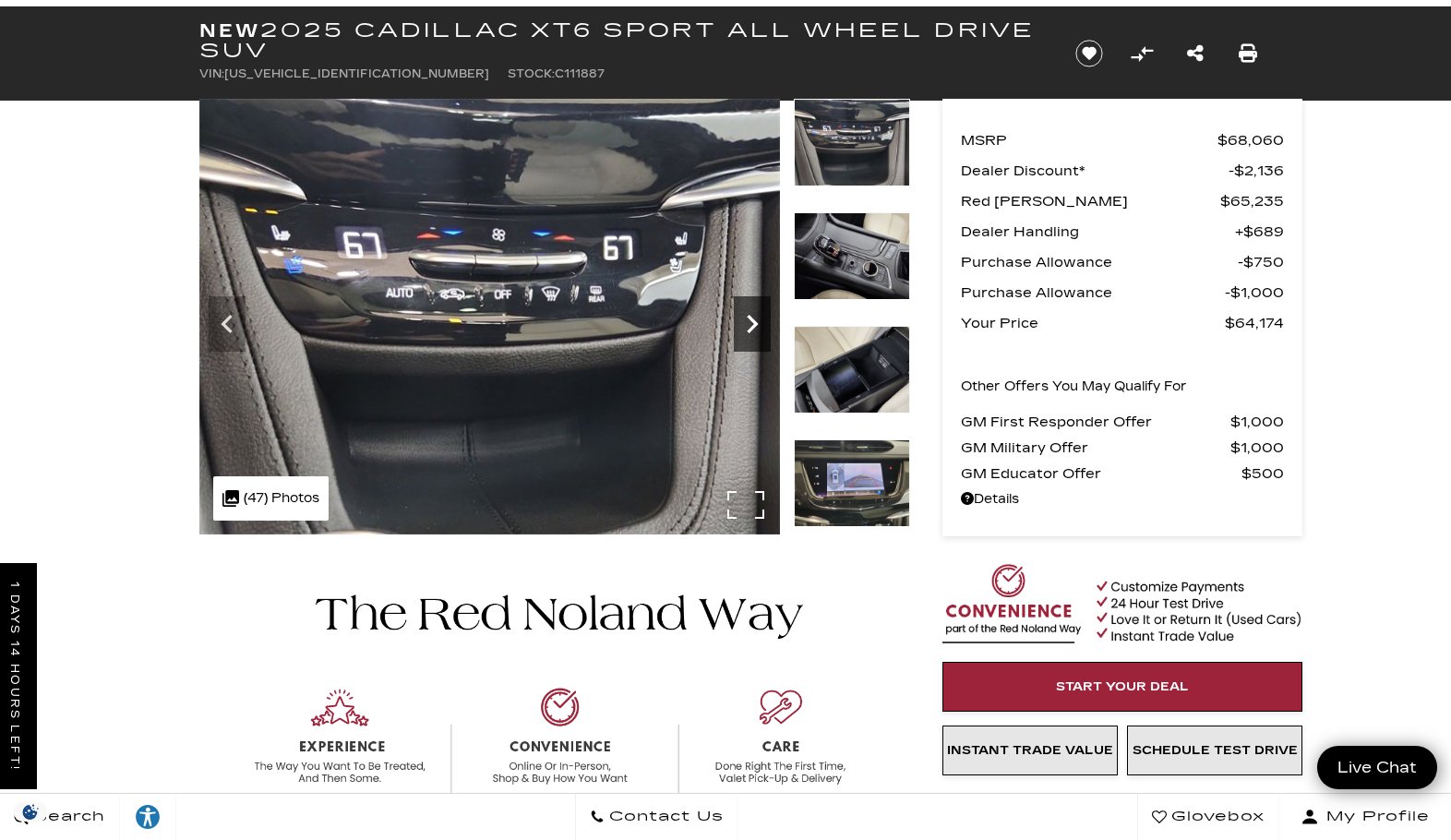
click at [746, 323] on icon "Next" at bounding box center [752, 324] width 37 height 37
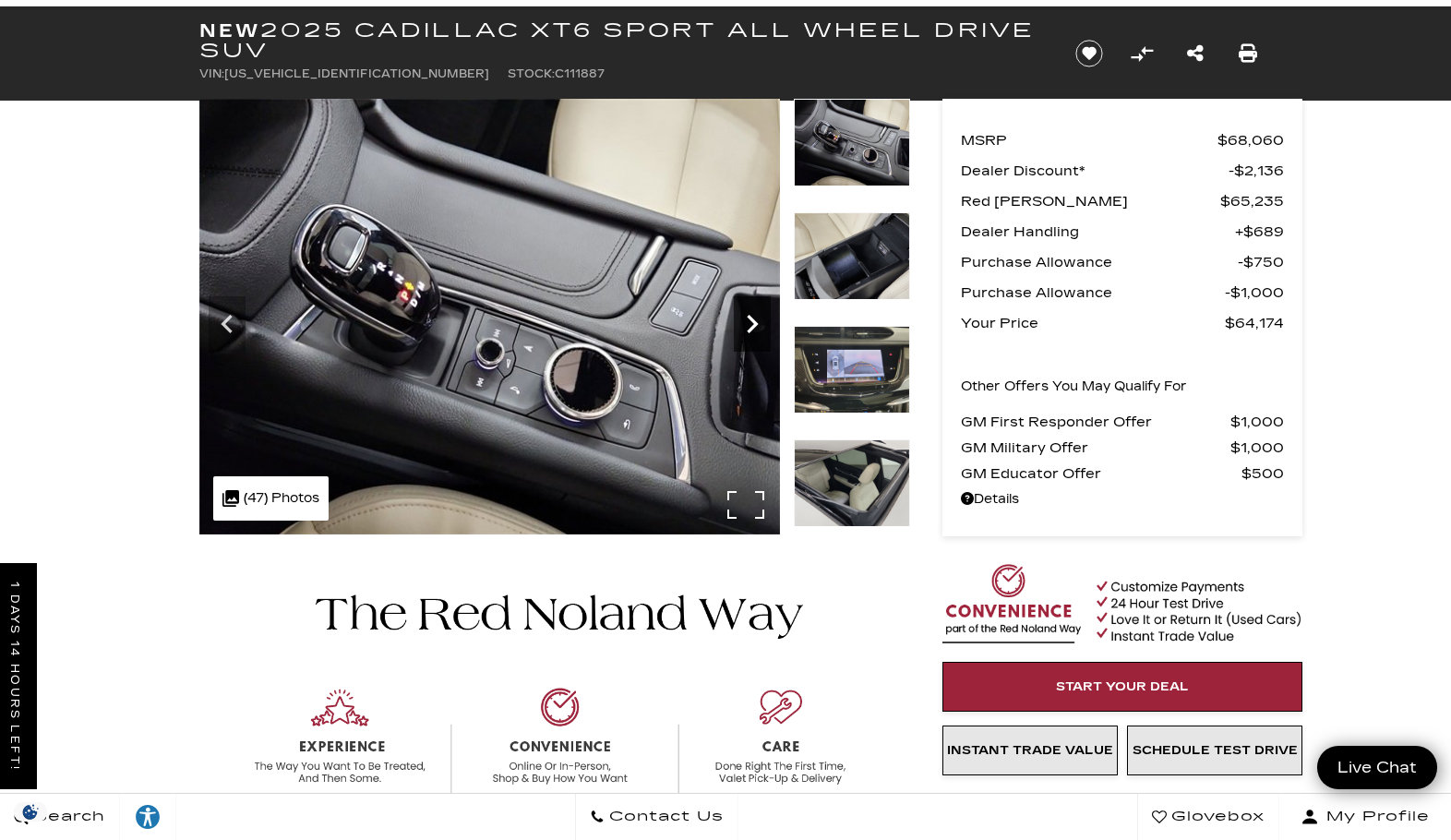
click at [746, 323] on icon "Next" at bounding box center [752, 324] width 37 height 37
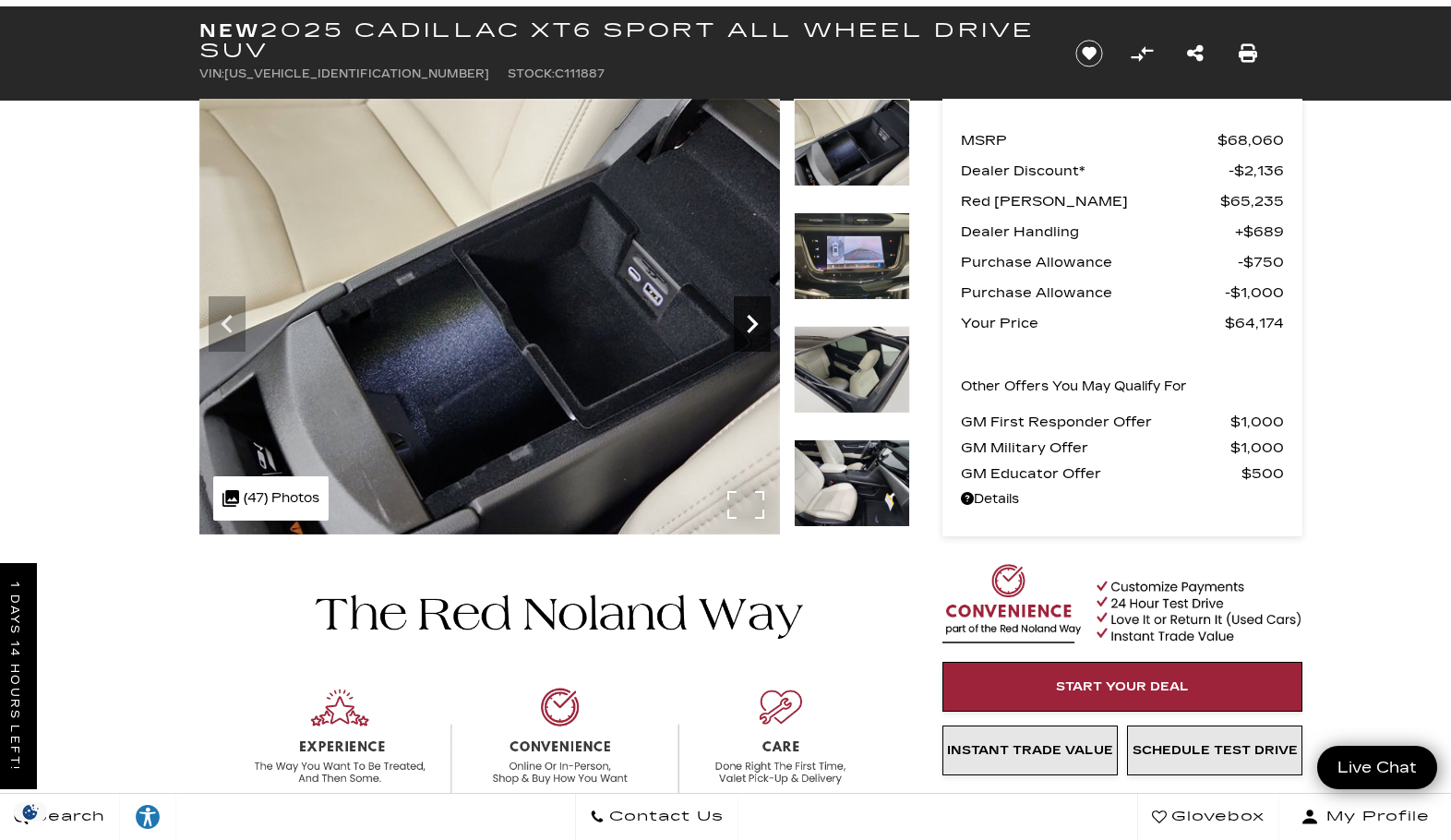
click at [746, 323] on icon "Next" at bounding box center [752, 324] width 37 height 37
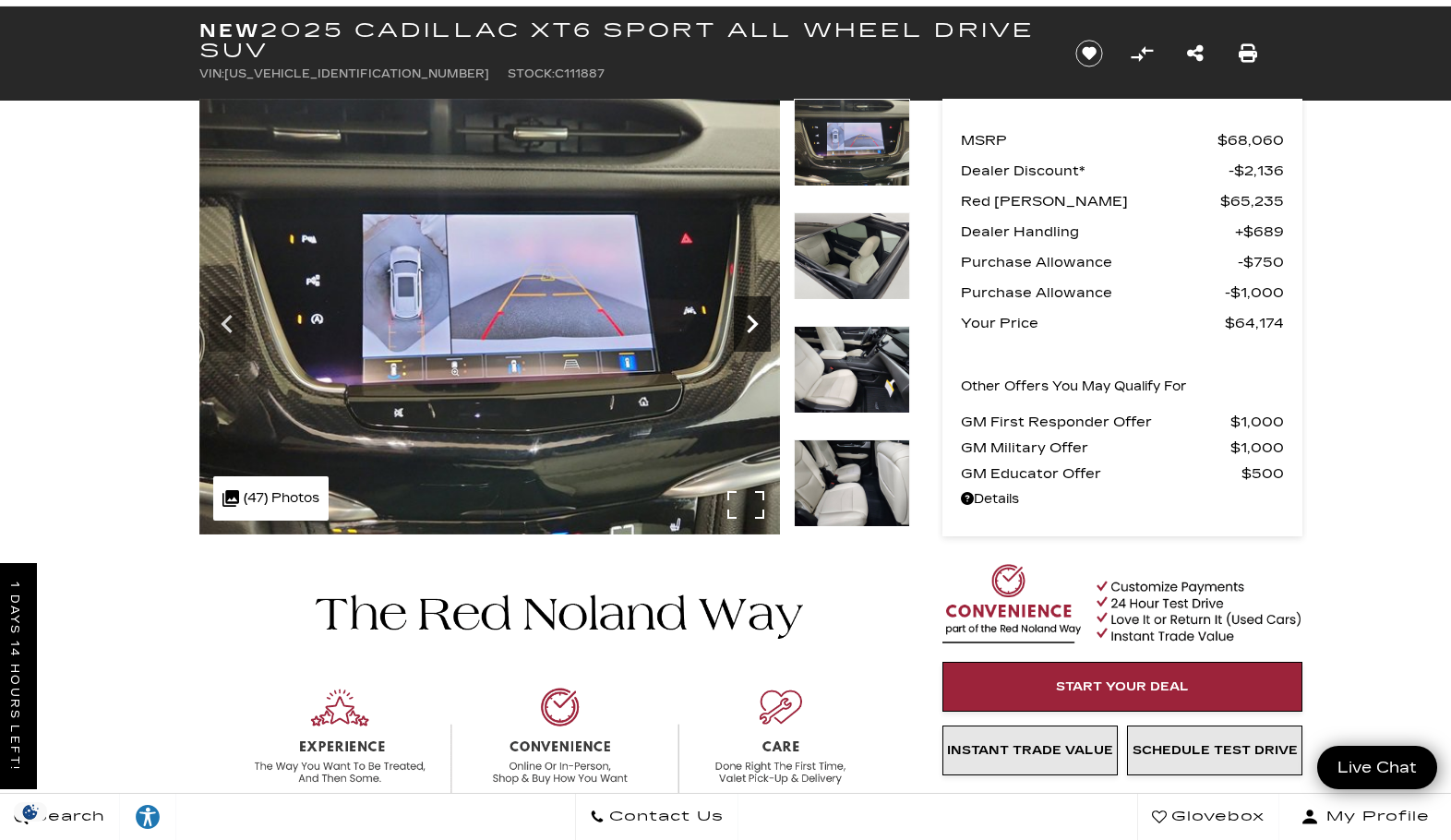
click at [746, 323] on icon "Next" at bounding box center [752, 324] width 37 height 37
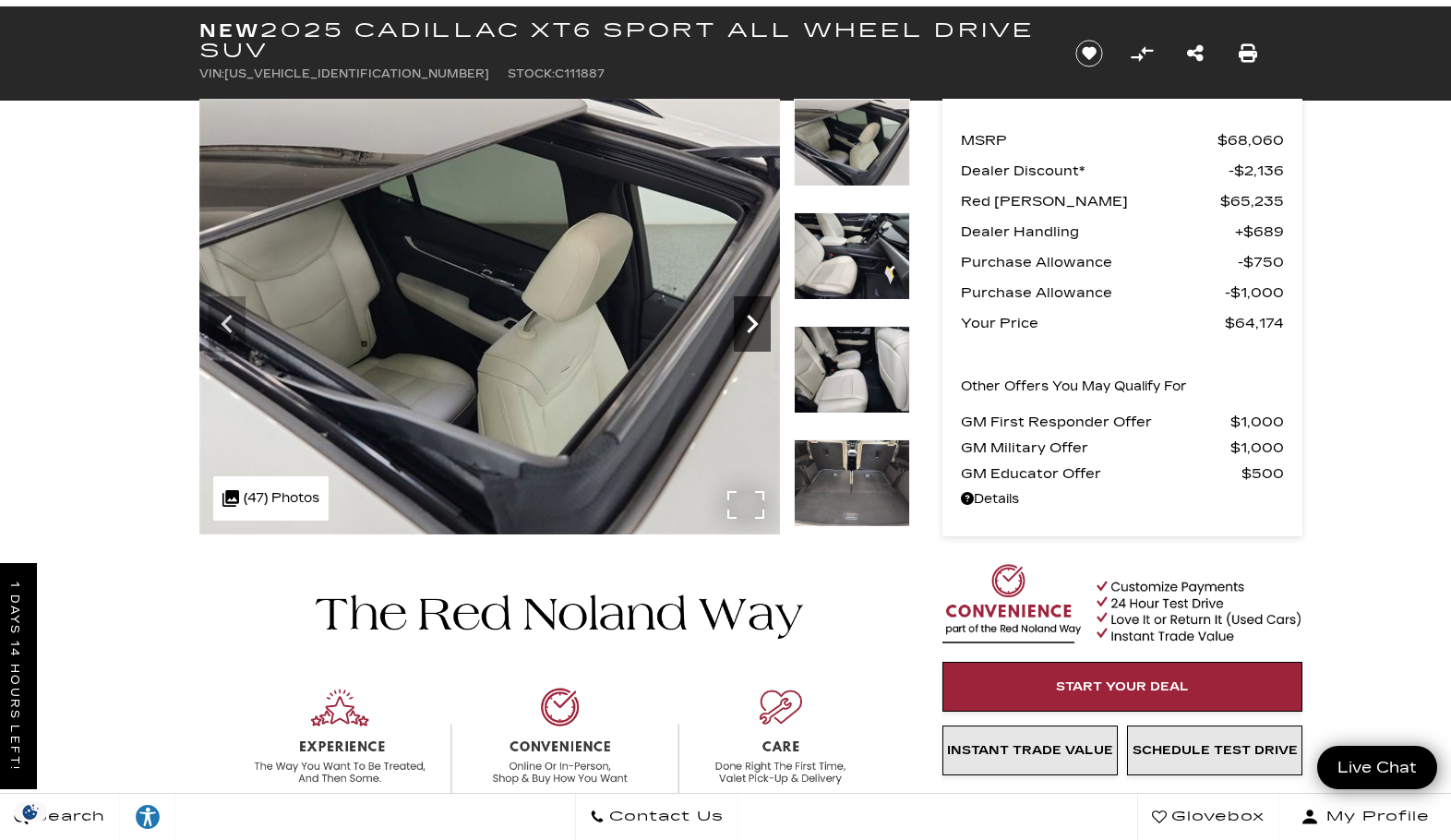
click at [746, 323] on icon "Next" at bounding box center [752, 324] width 37 height 37
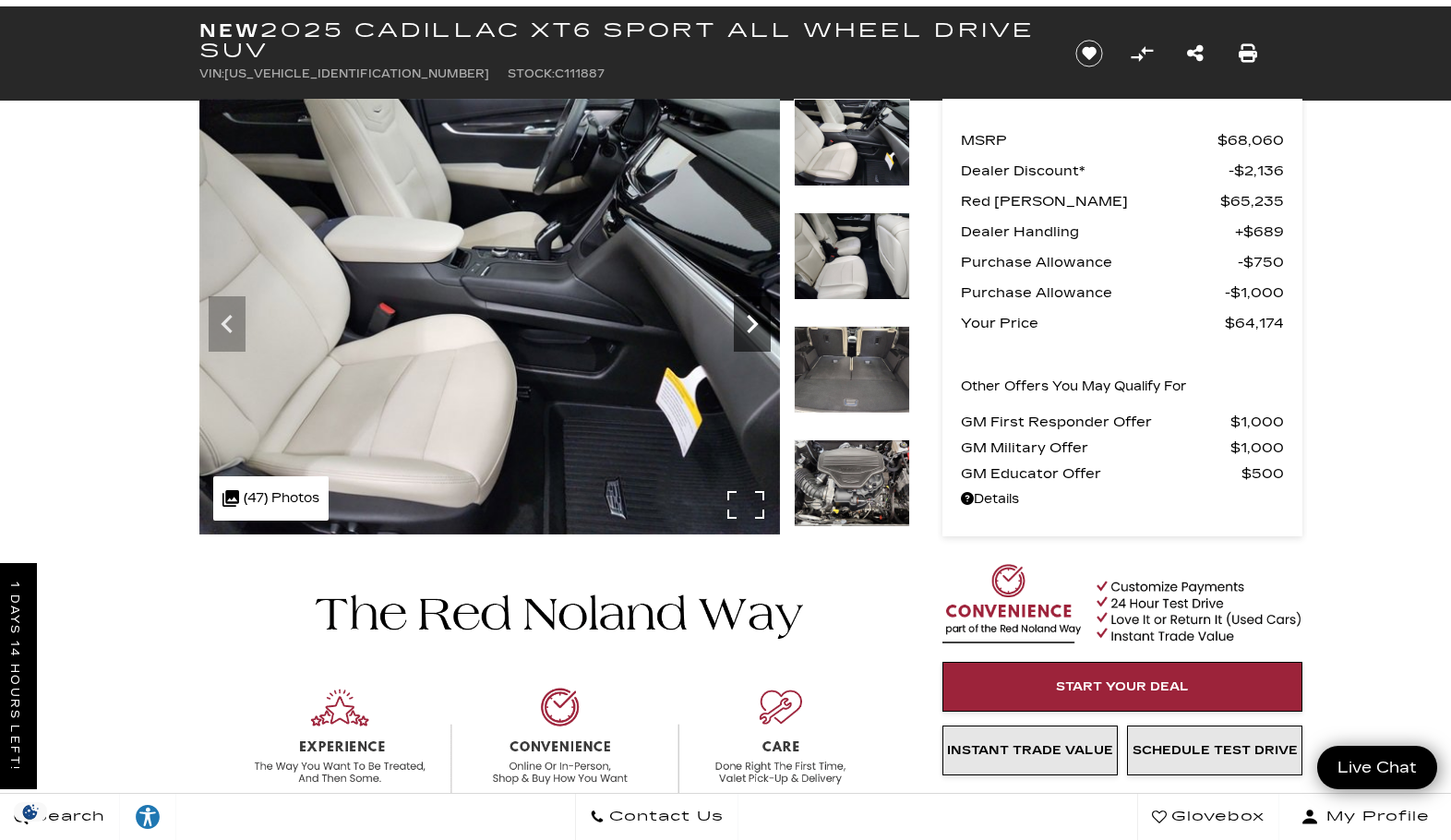
click at [746, 323] on icon "Next" at bounding box center [752, 324] width 37 height 37
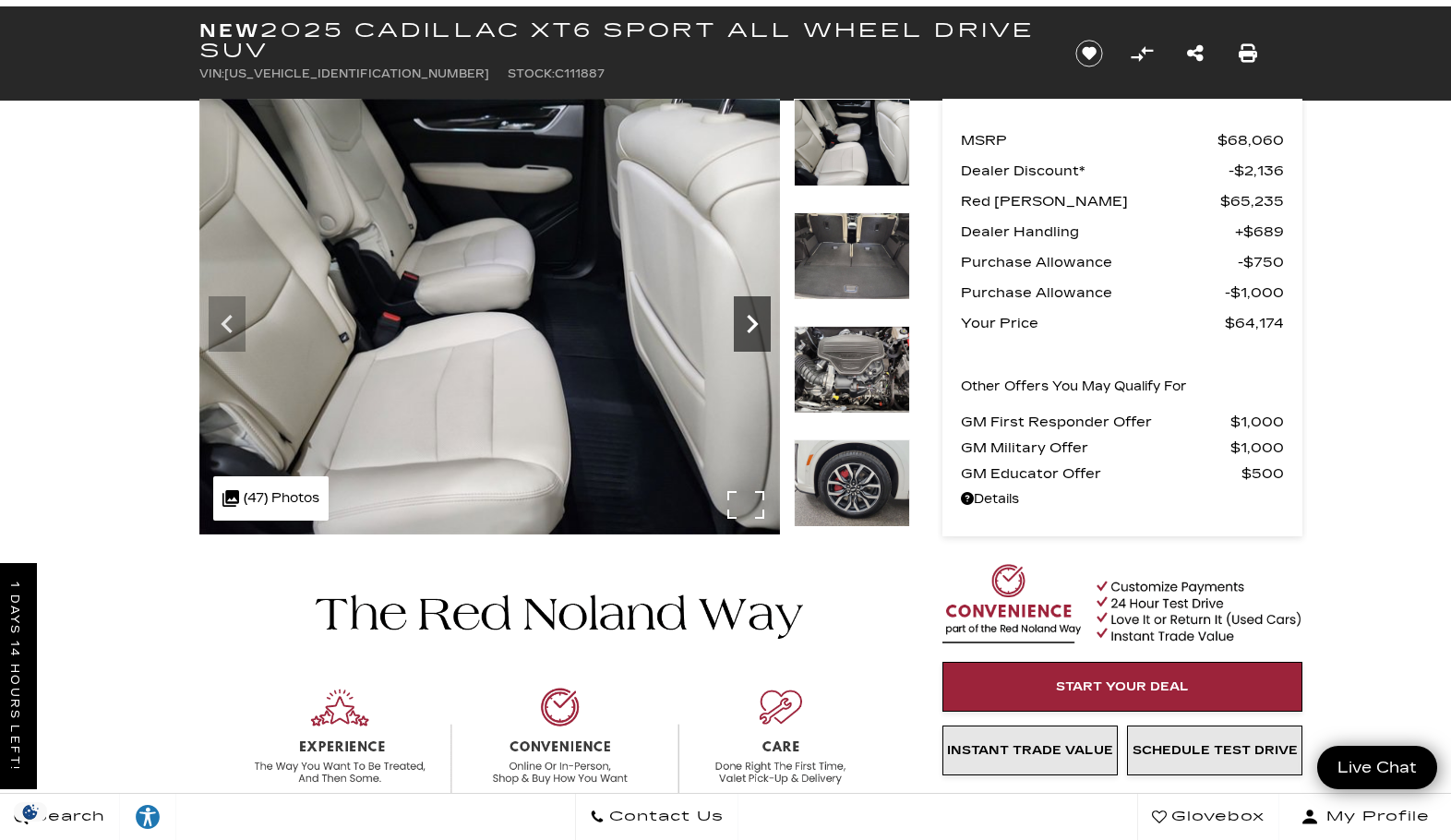
click at [746, 323] on icon "Next" at bounding box center [752, 324] width 37 height 37
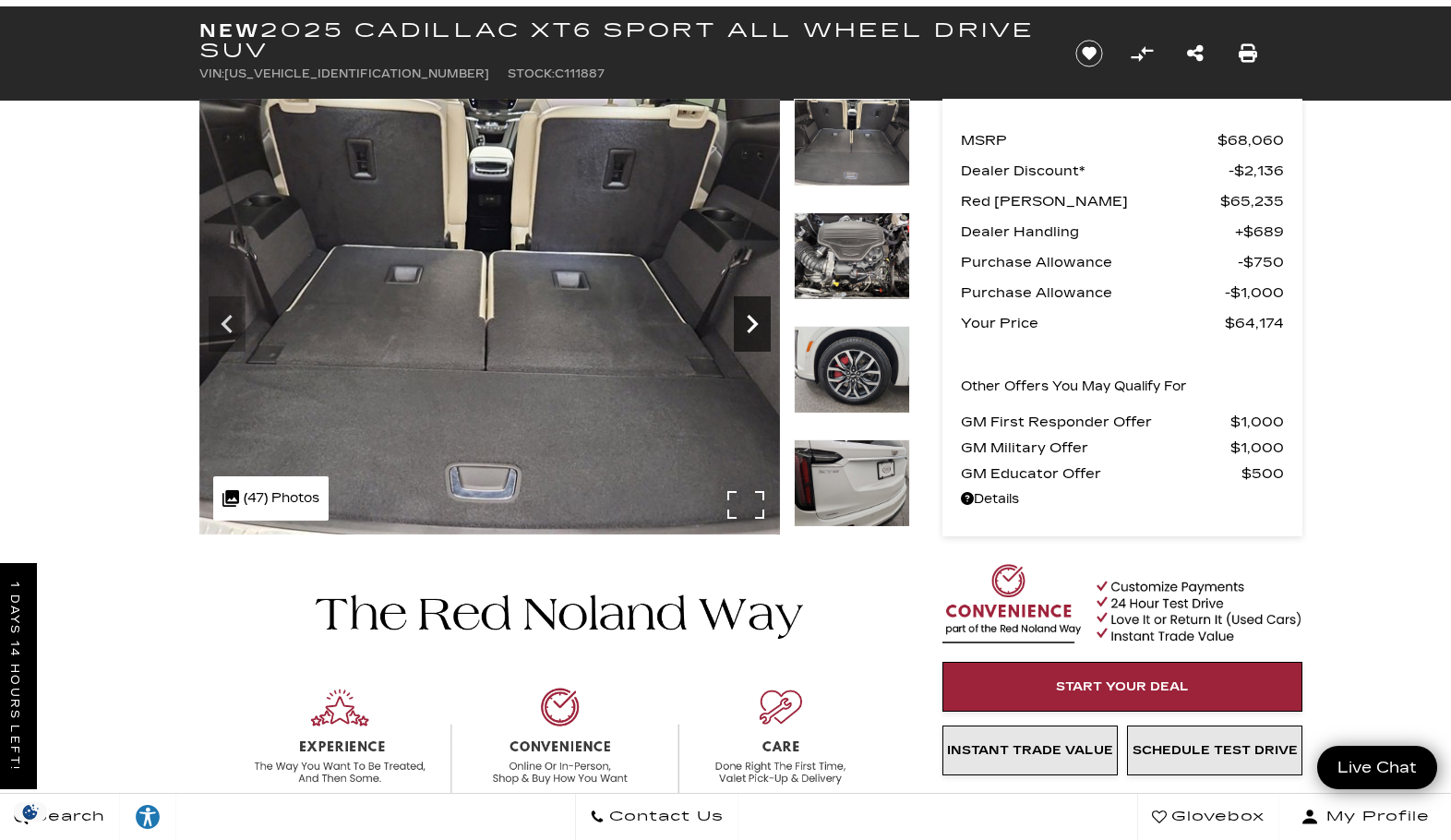
click at [746, 323] on icon "Next" at bounding box center [752, 324] width 37 height 37
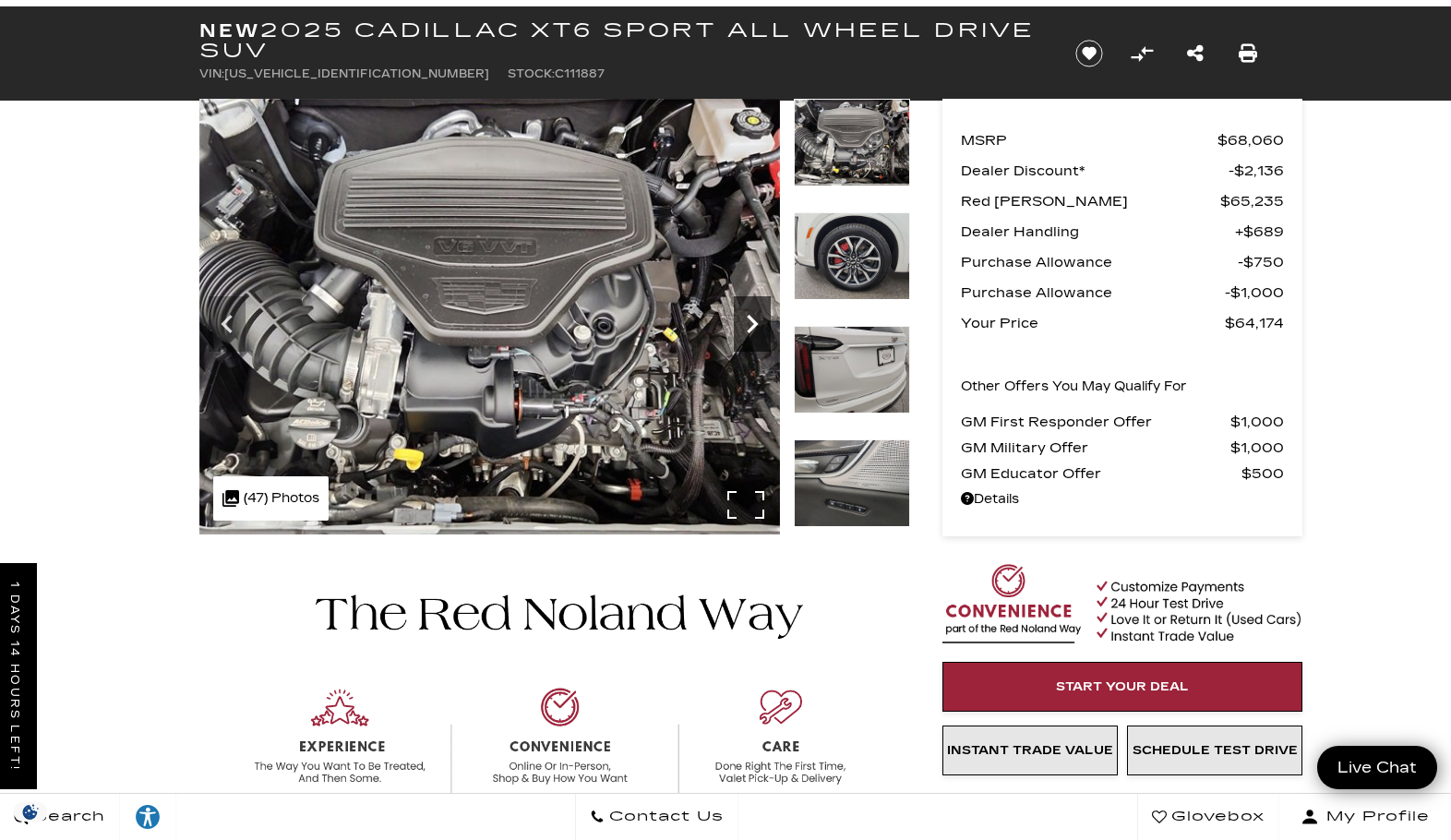
click at [746, 323] on icon "Next" at bounding box center [752, 324] width 37 height 37
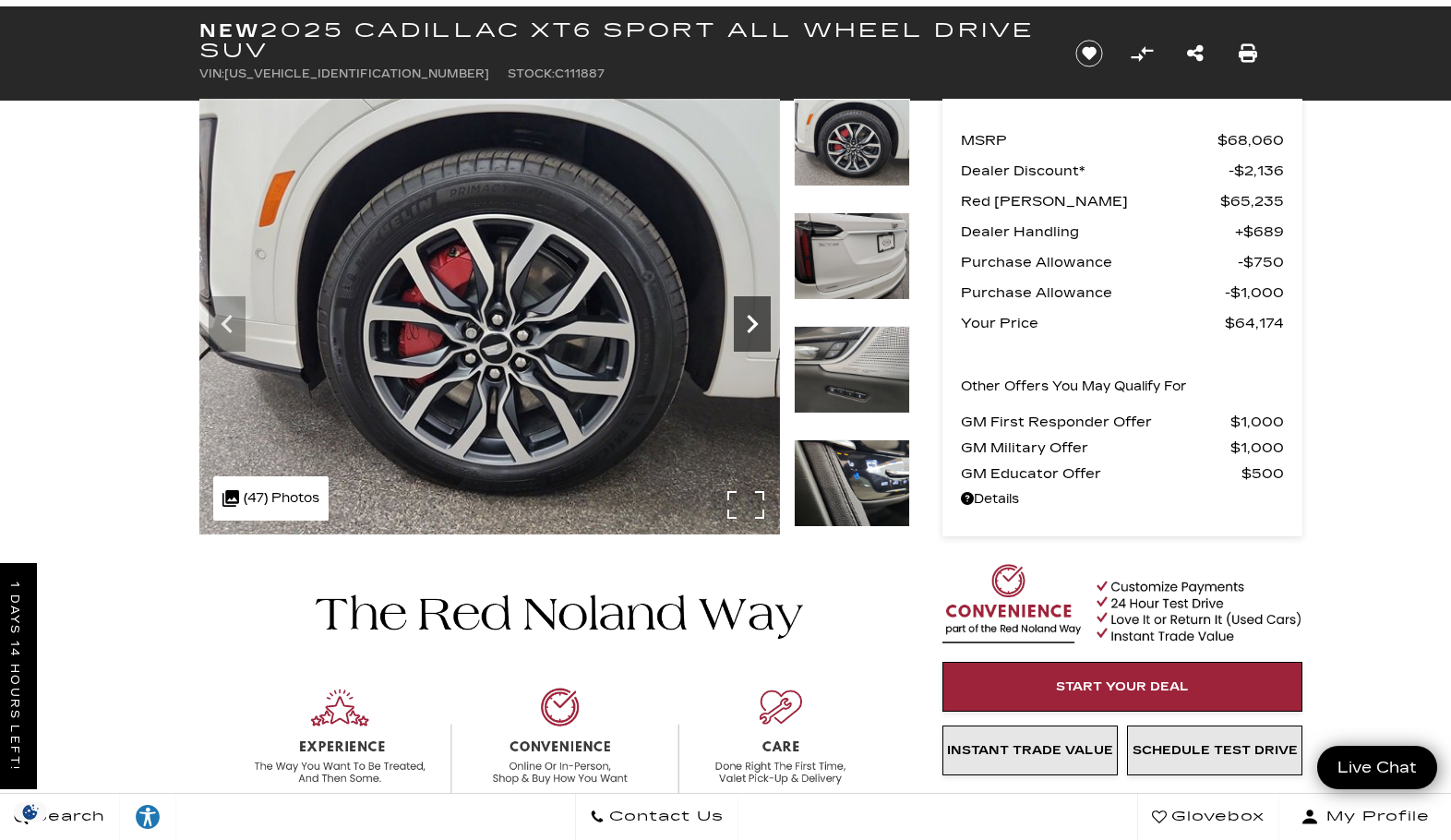
click at [746, 323] on icon "Next" at bounding box center [752, 324] width 37 height 37
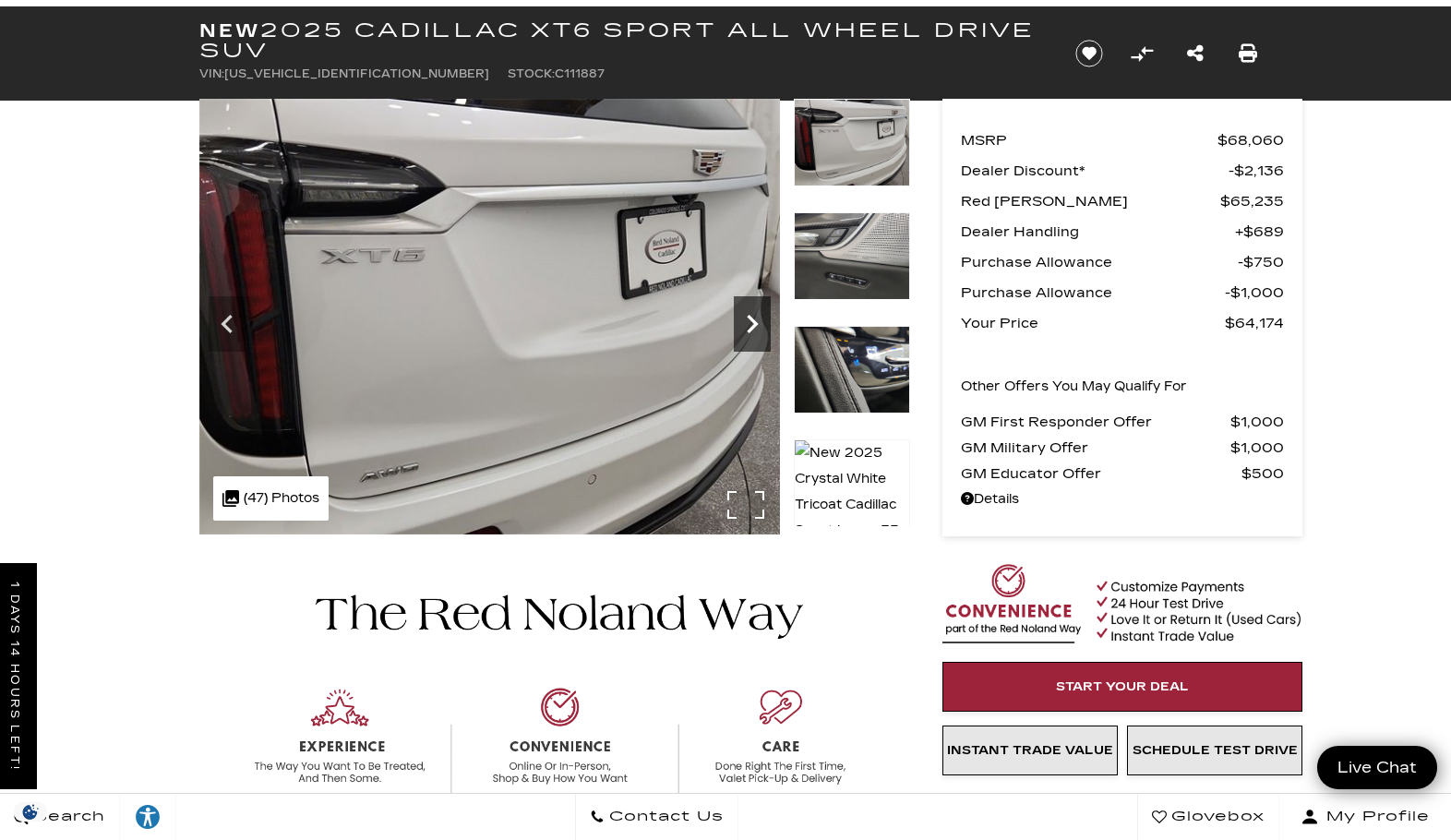
click at [746, 323] on icon "Next" at bounding box center [752, 324] width 37 height 37
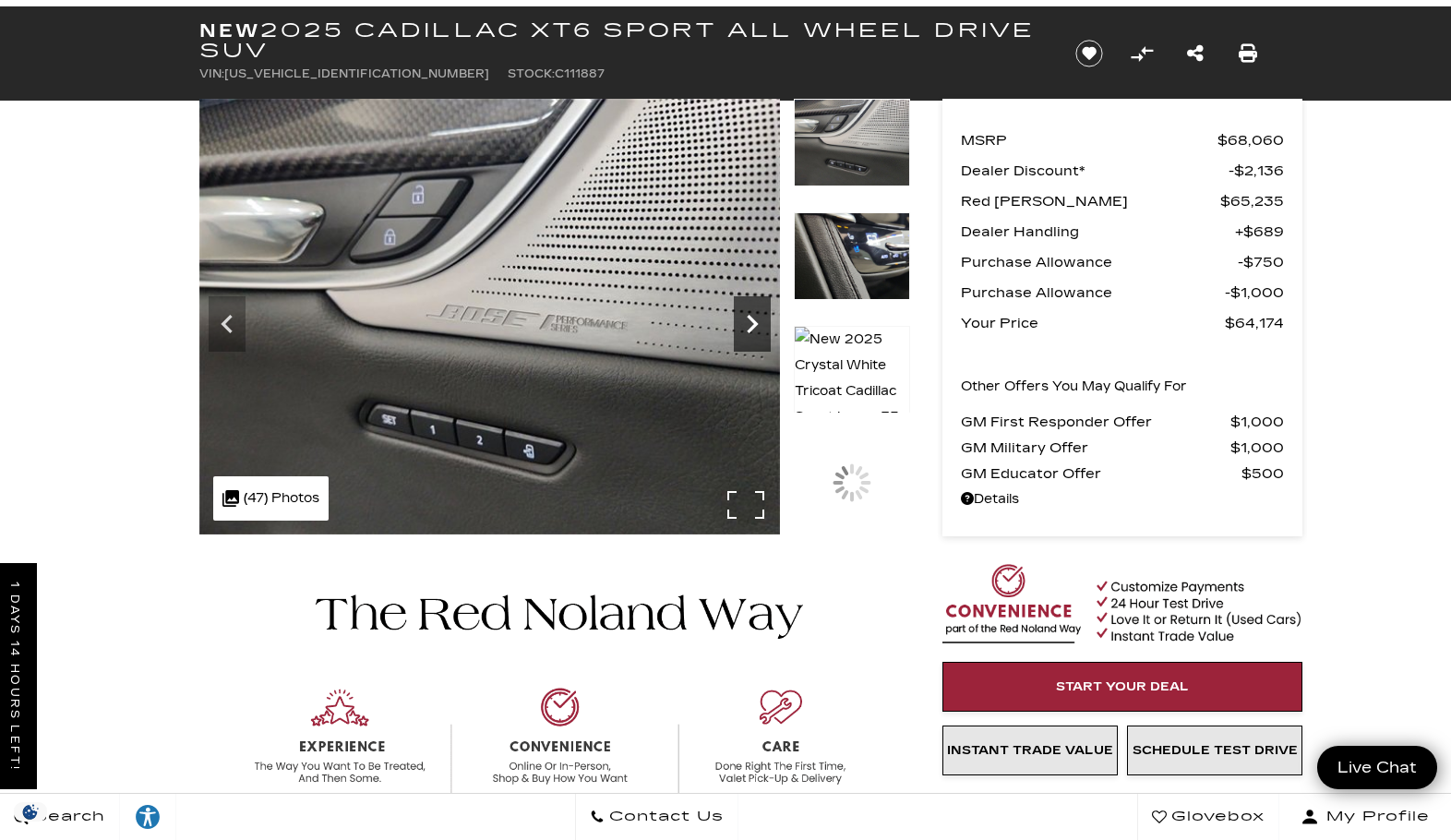
click at [746, 323] on icon "Next" at bounding box center [752, 324] width 37 height 37
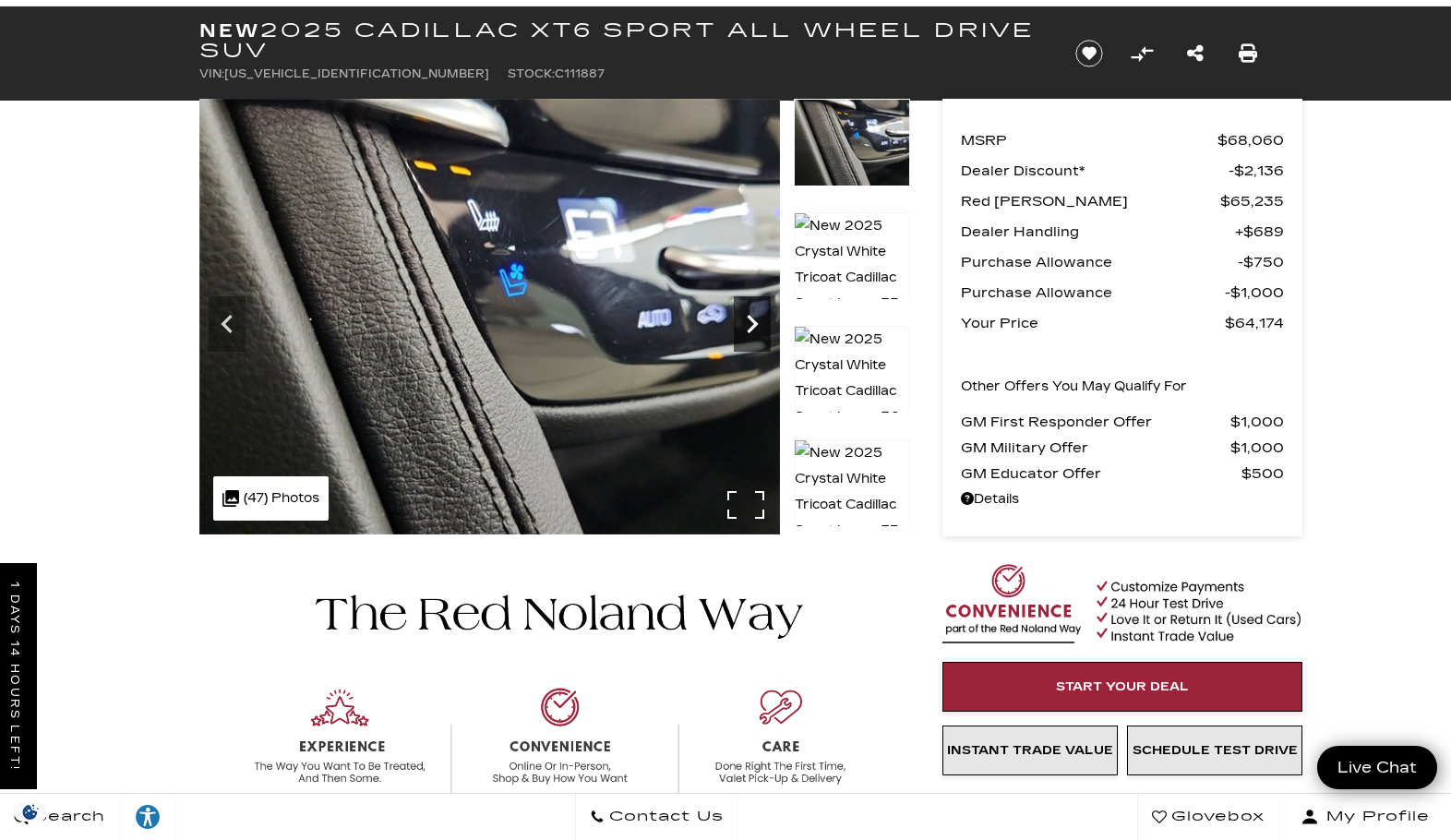
click at [746, 323] on icon "Next" at bounding box center [752, 324] width 37 height 37
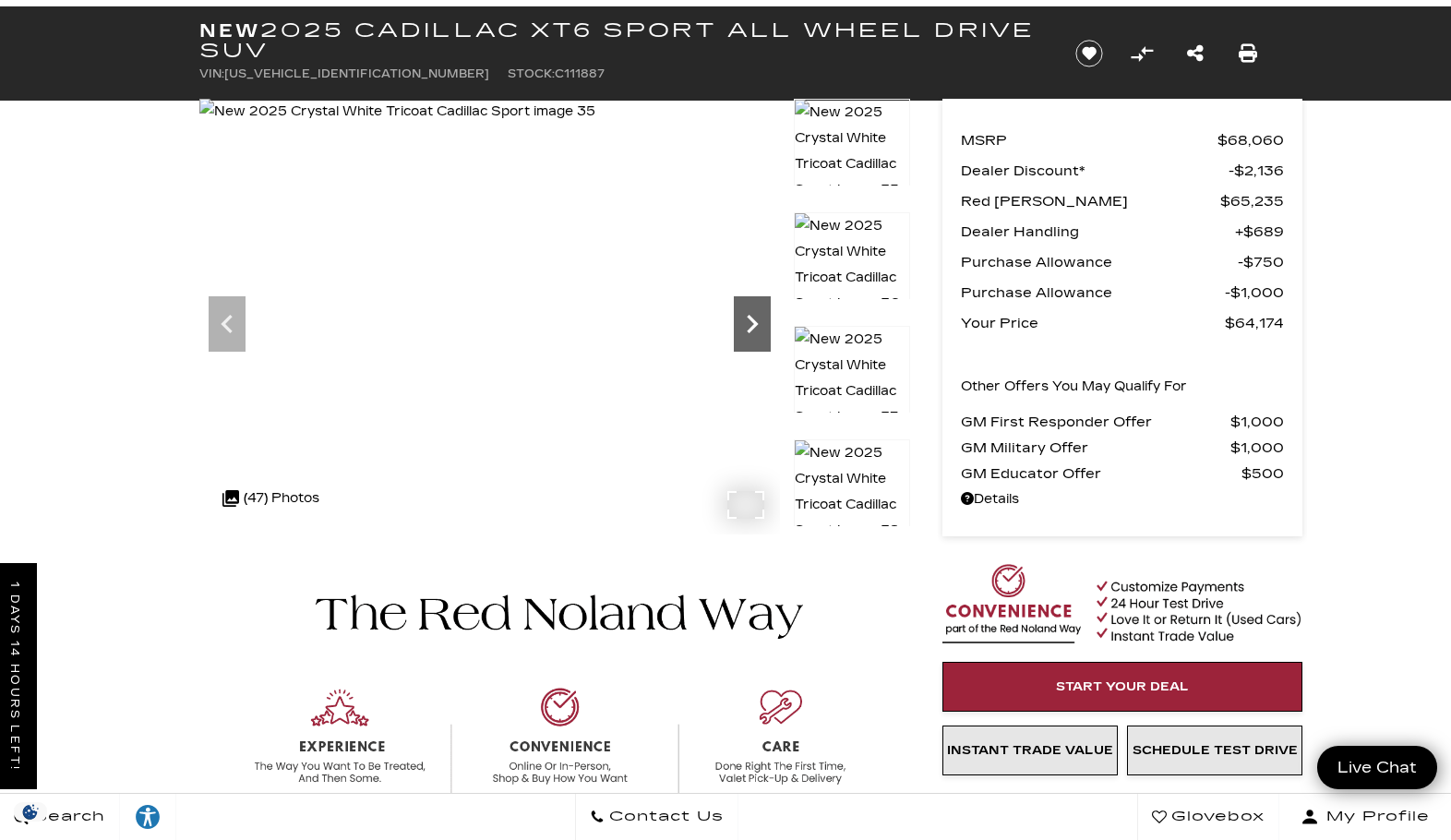
click at [742, 323] on icon "Next" at bounding box center [752, 324] width 37 height 37
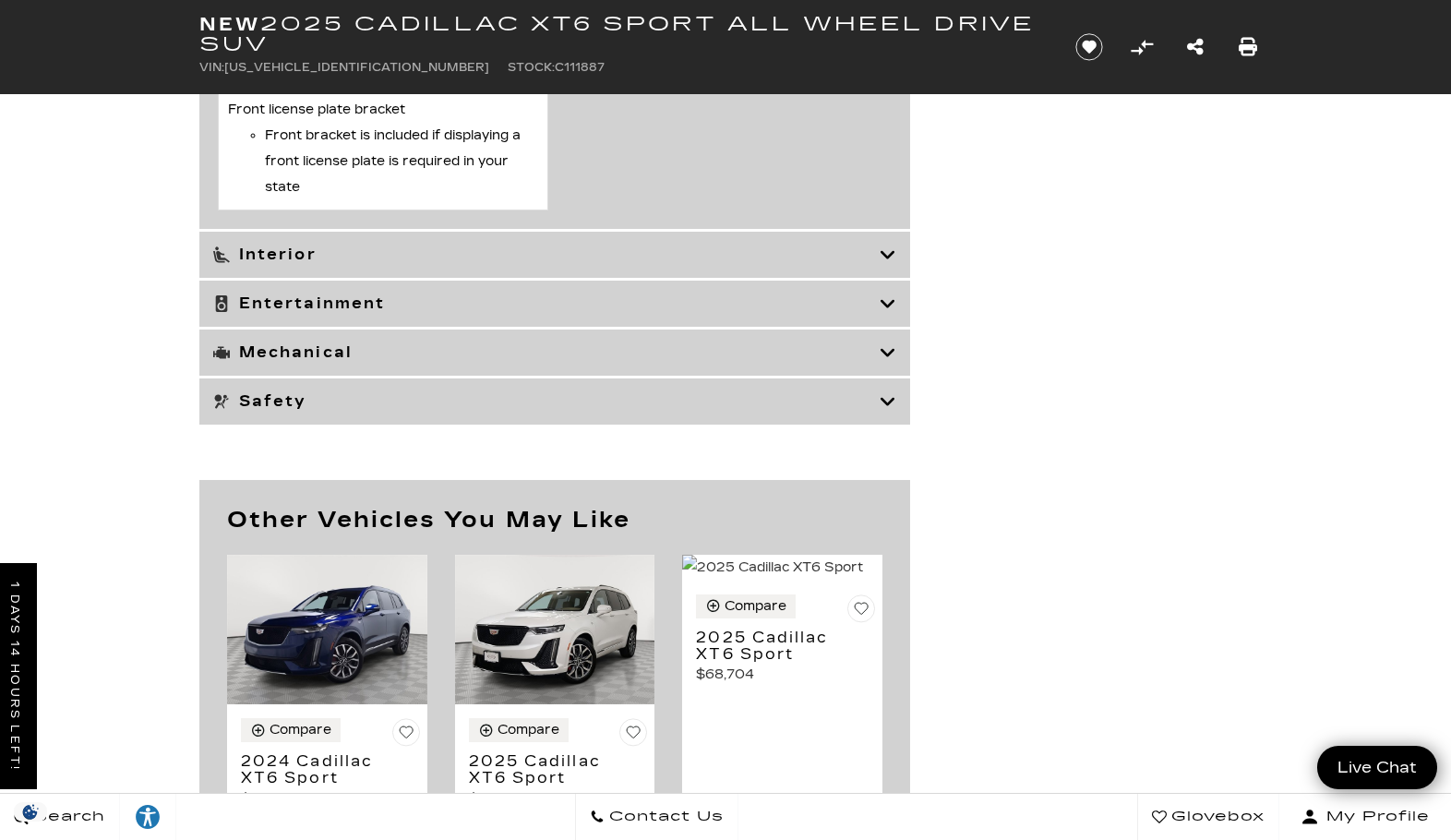
scroll to position [8491, 0]
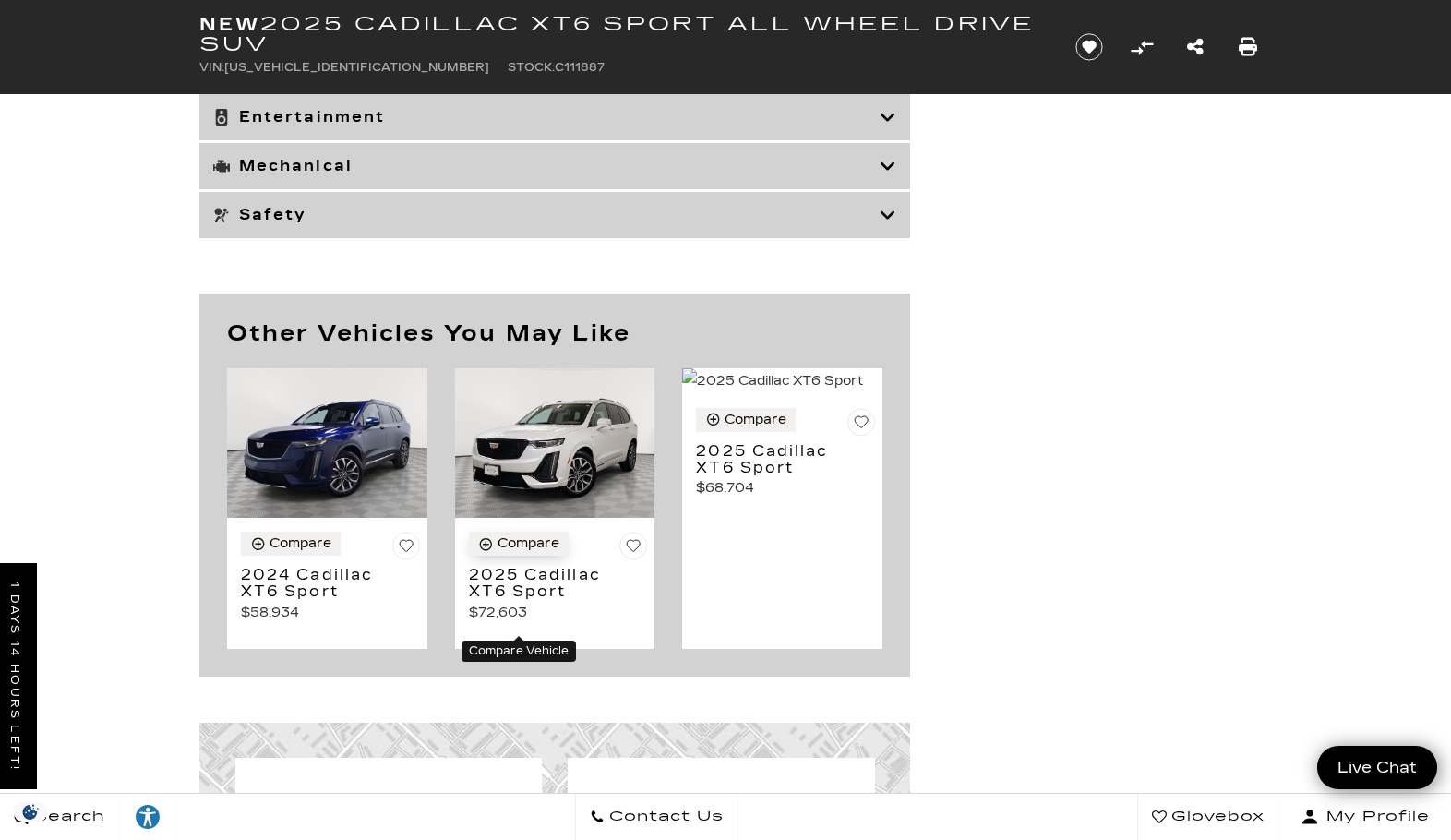
click at [507, 552] on div "Compare" at bounding box center [528, 543] width 62 height 17
click at [484, 552] on icon "Compare Vehicle" at bounding box center [486, 543] width 16 height 16
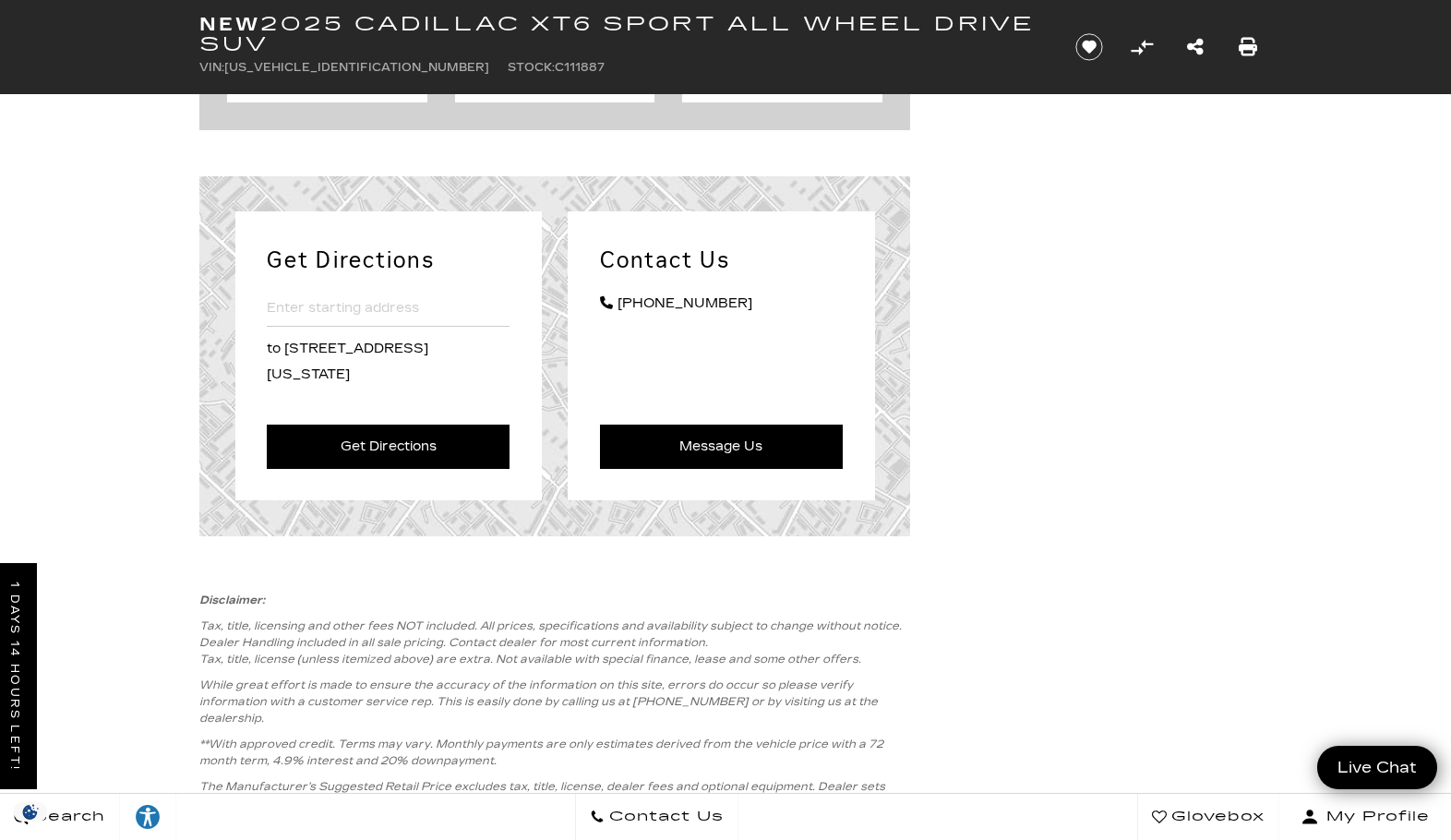
scroll to position [8860, 0]
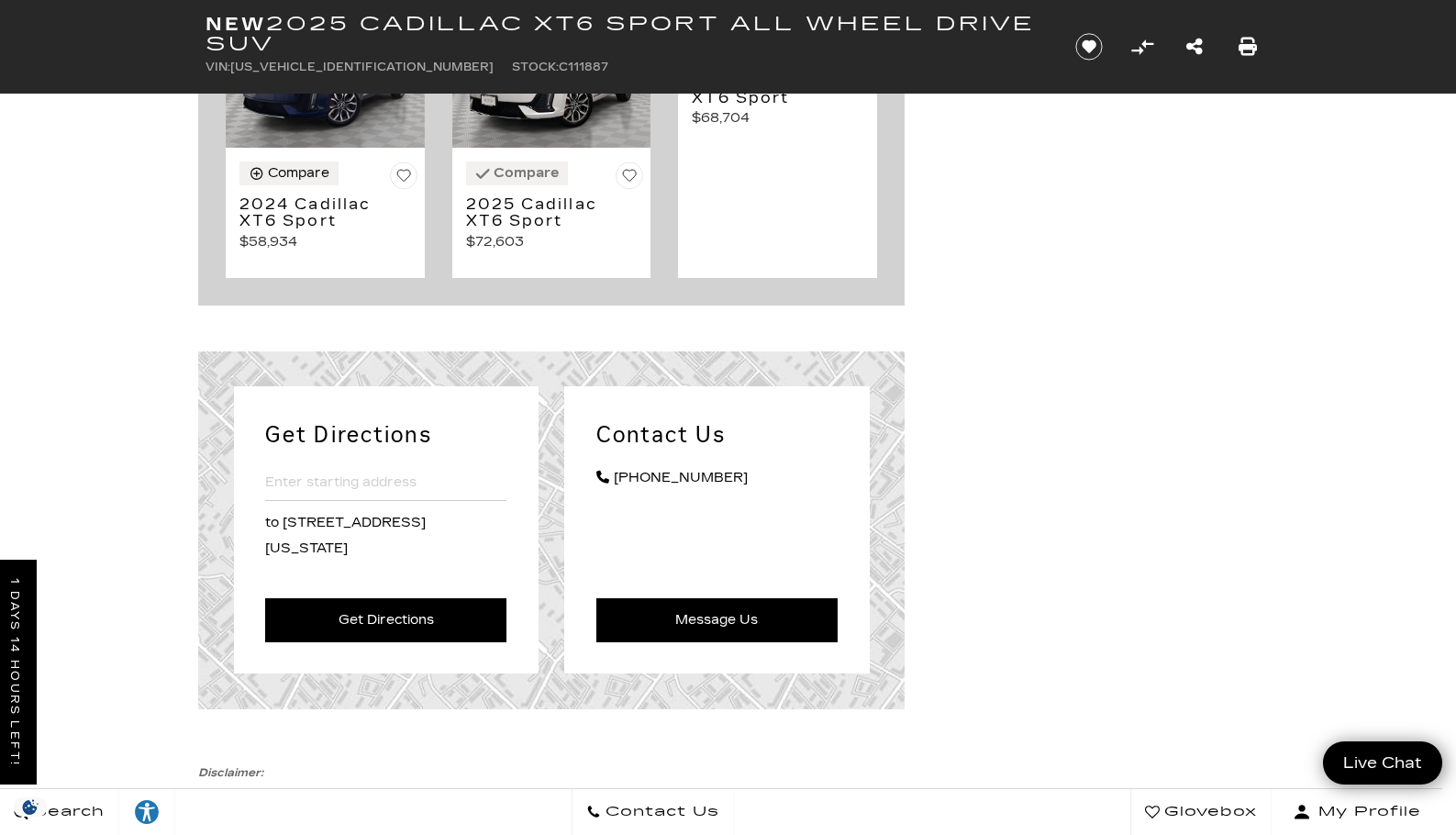
drag, startPoint x: 330, startPoint y: 469, endPoint x: 198, endPoint y: 471, distance: 132.0
drag, startPoint x: 1296, startPoint y: 65, endPoint x: 1306, endPoint y: 69, distance: 10.8
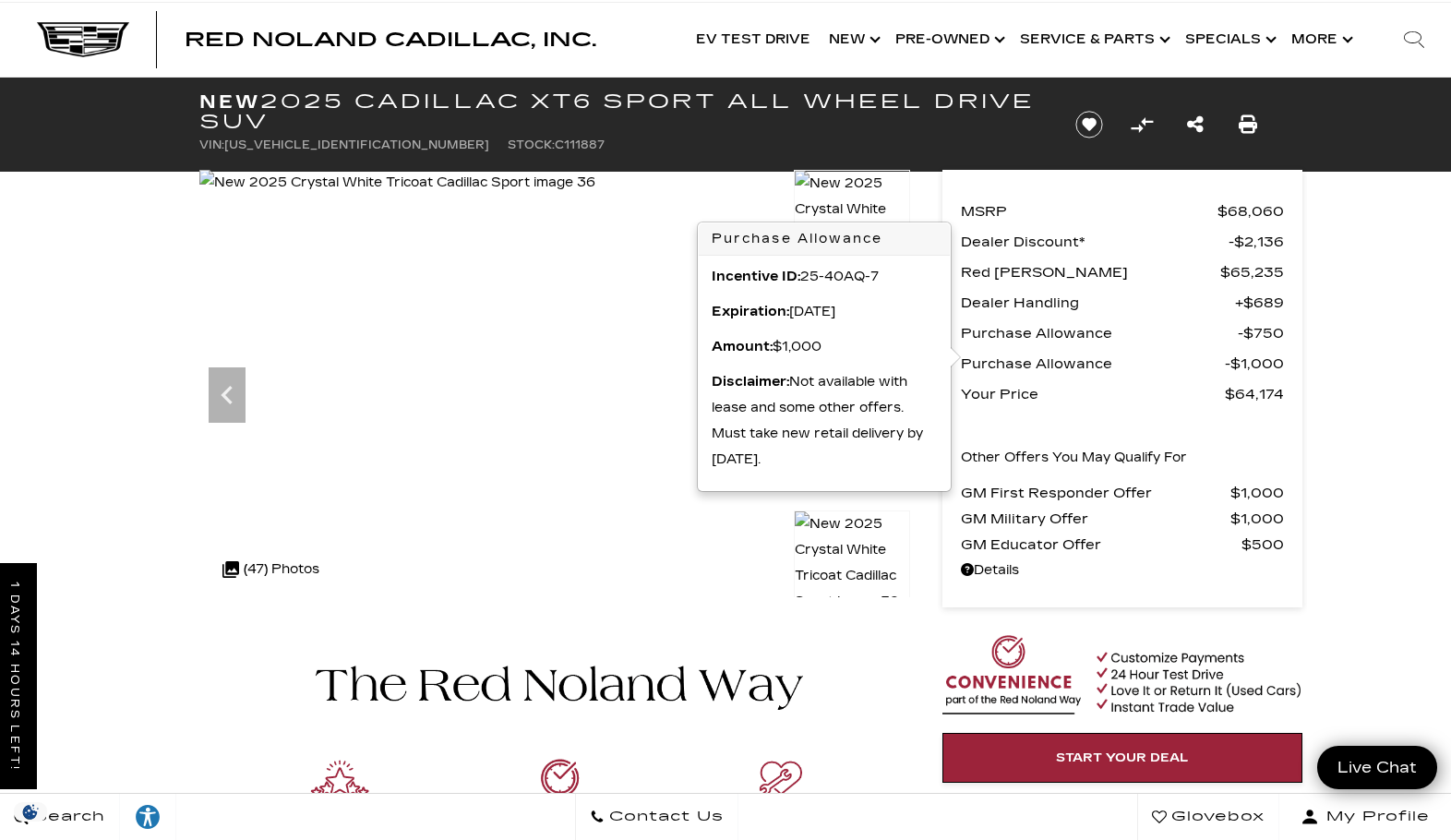
scroll to position [0, 0]
